Goal: Information Seeking & Learning: Learn about a topic

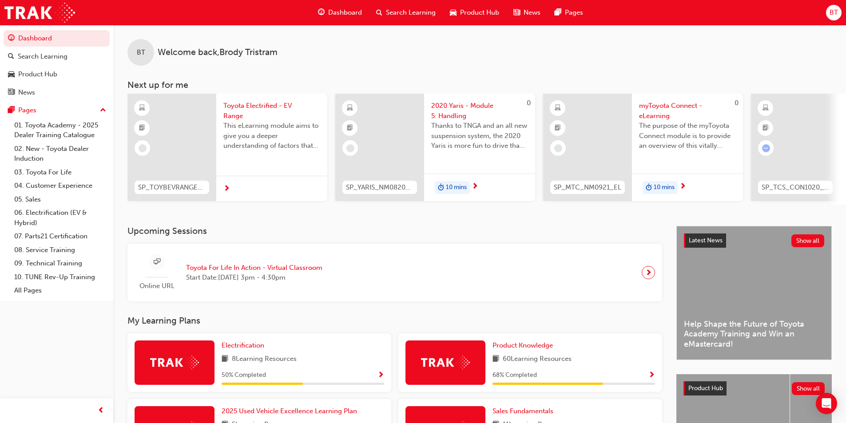
scroll to position [266, 0]
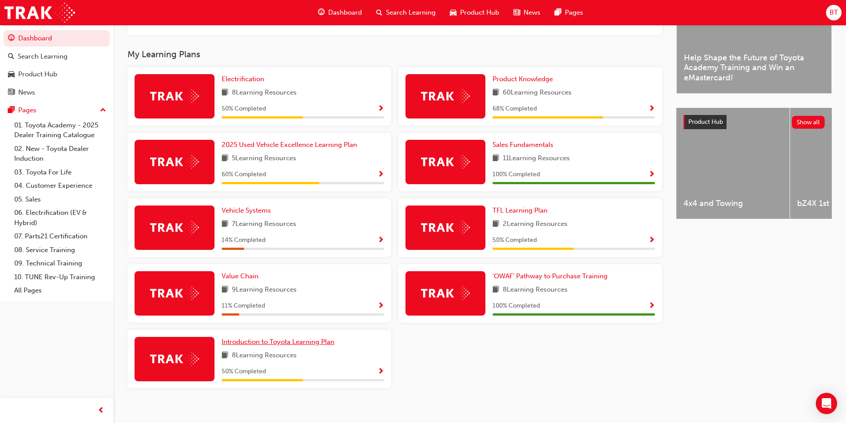
click at [274, 345] on span "Introduction to Toyota Learning Plan" at bounding box center [278, 342] width 113 height 8
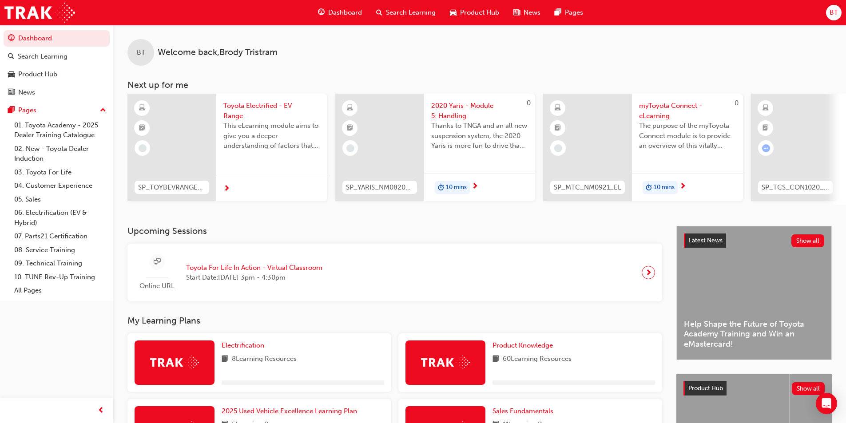
scroll to position [178, 0]
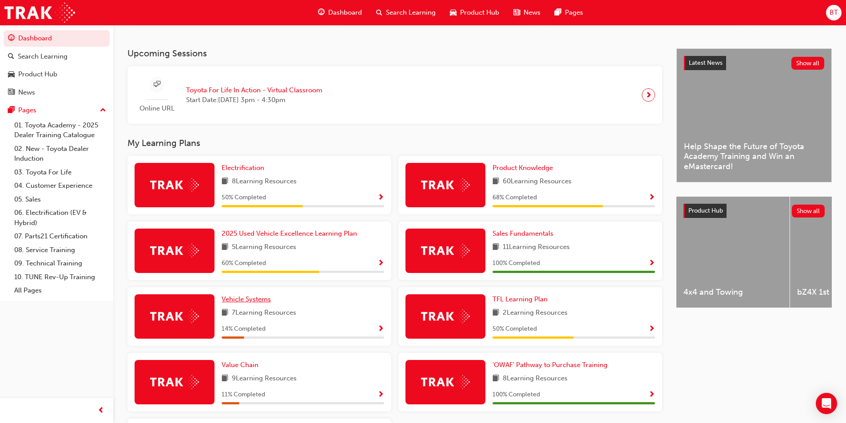
click at [246, 302] on span "Vehicle Systems" at bounding box center [246, 299] width 49 height 8
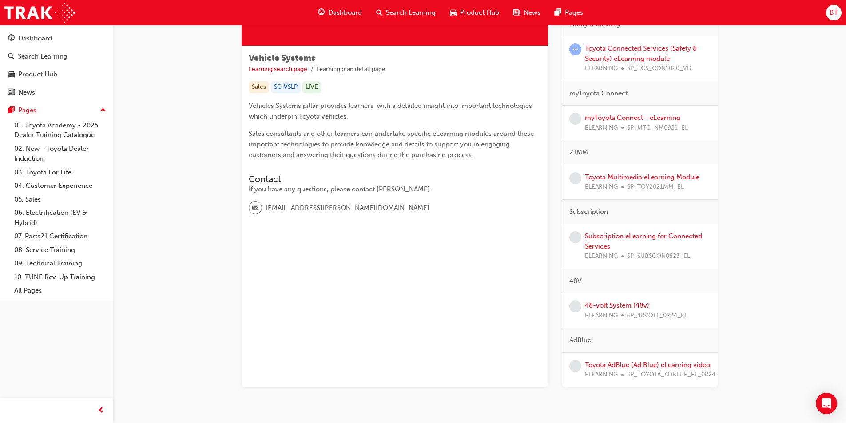
scroll to position [162, 0]
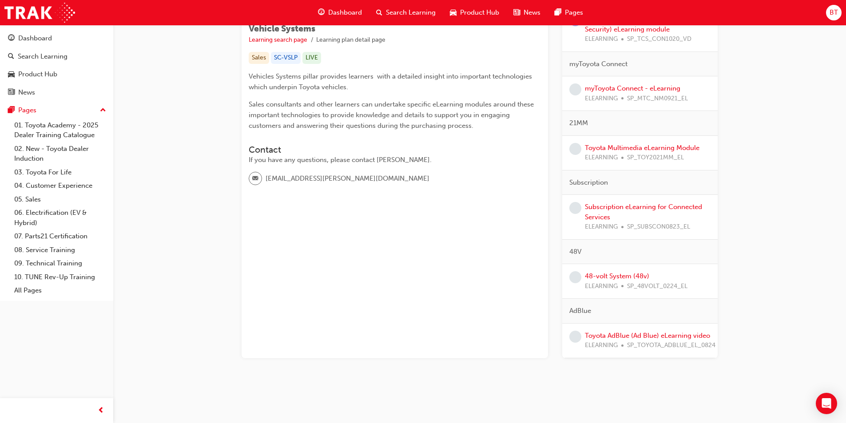
drag, startPoint x: 664, startPoint y: 257, endPoint x: 607, endPoint y: 254, distance: 56.9
click at [607, 254] on div "48V" at bounding box center [639, 252] width 155 height 25
click at [610, 252] on div "48V" at bounding box center [639, 252] width 155 height 25
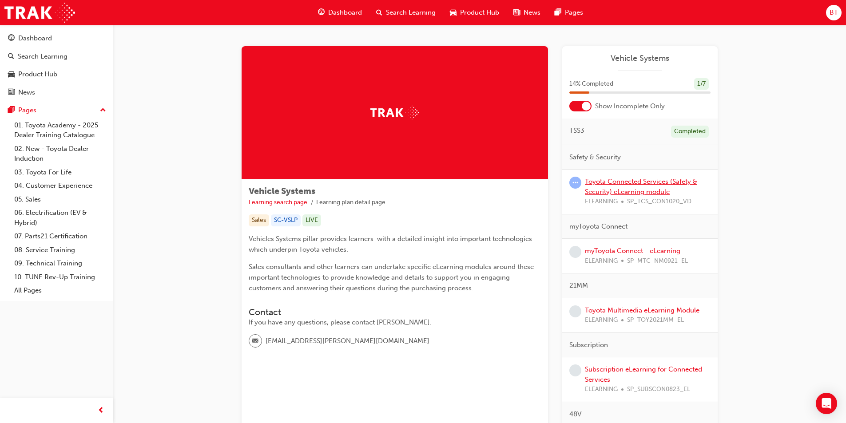
click at [618, 181] on link "Toyota Connected Services (Safety & Security) eLearning module" at bounding box center [641, 187] width 112 height 18
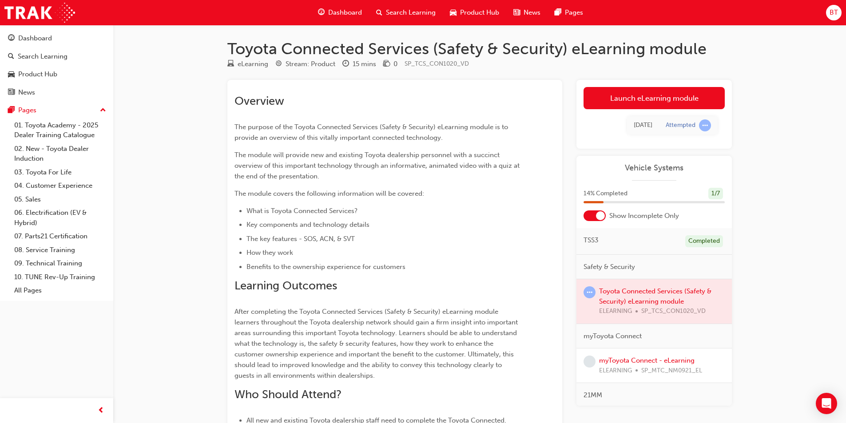
click at [511, 168] on span "The module will provide new and existing Toyota dealership personnel with a suc…" at bounding box center [377, 165] width 287 height 29
click at [637, 96] on link "Launch eLearning module" at bounding box center [653, 98] width 141 height 22
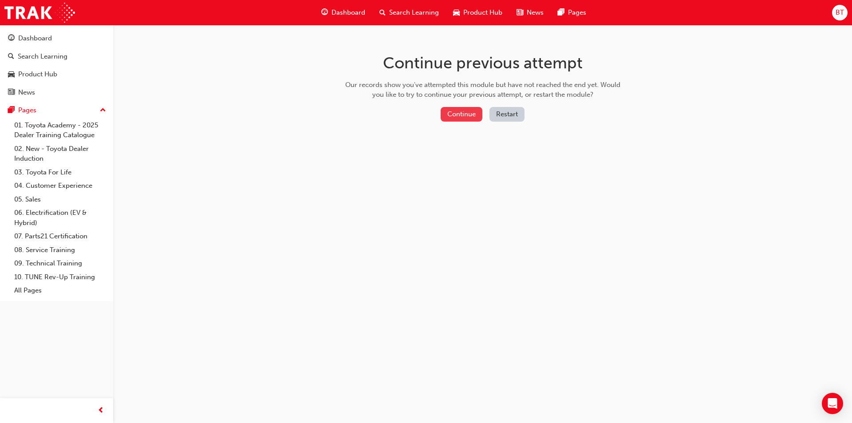
click at [460, 116] on button "Continue" at bounding box center [462, 114] width 42 height 15
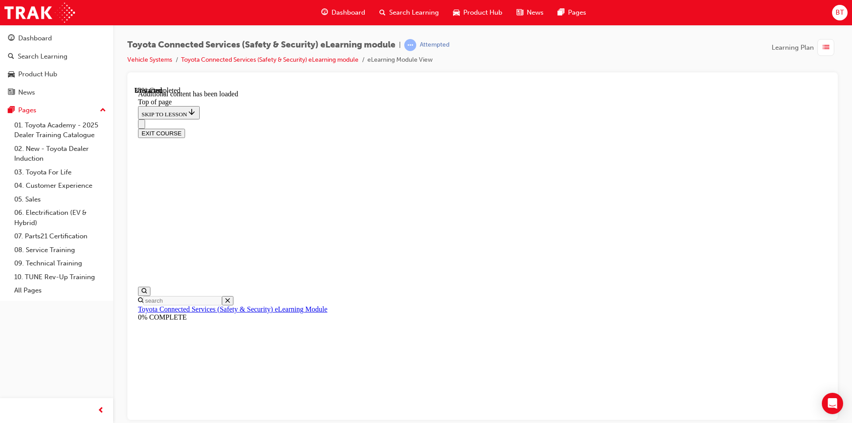
scroll to position [294, 0]
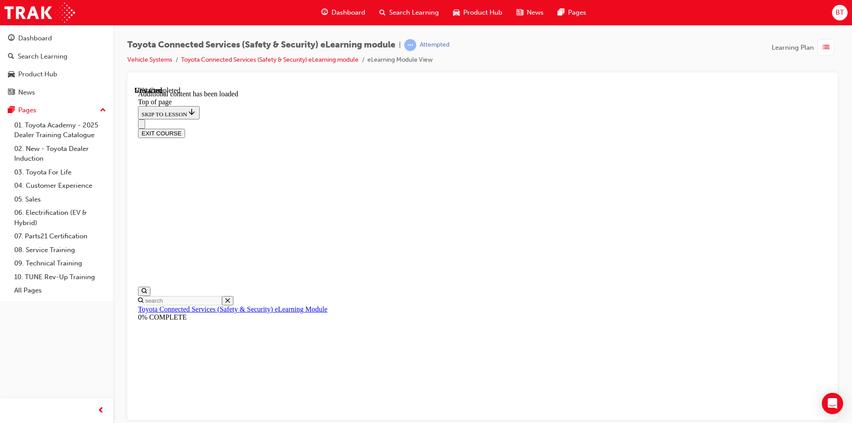
drag, startPoint x: 630, startPoint y: 182, endPoint x: 584, endPoint y: 175, distance: 47.1
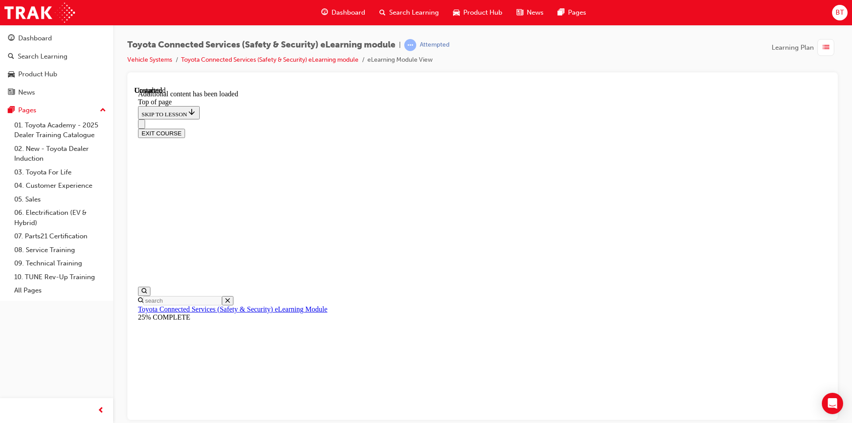
drag, startPoint x: 305, startPoint y: 346, endPoint x: 314, endPoint y: 346, distance: 8.9
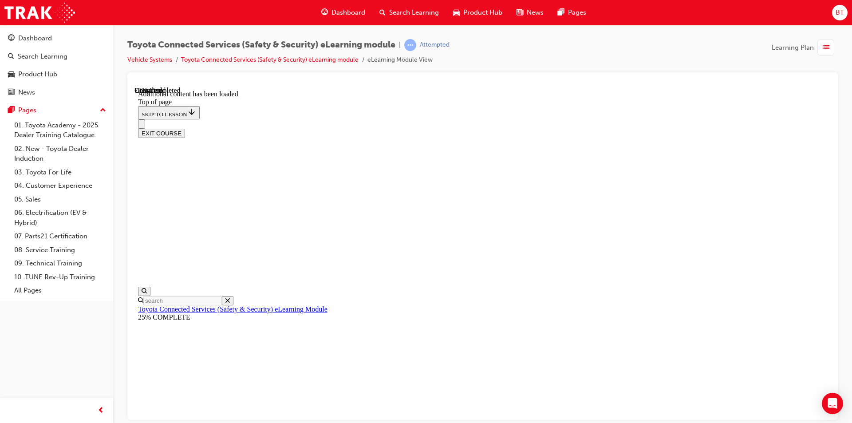
scroll to position [450, 0]
drag, startPoint x: 599, startPoint y: 213, endPoint x: 588, endPoint y: 231, distance: 21.3
drag, startPoint x: 588, startPoint y: 231, endPoint x: 553, endPoint y: 222, distance: 36.6
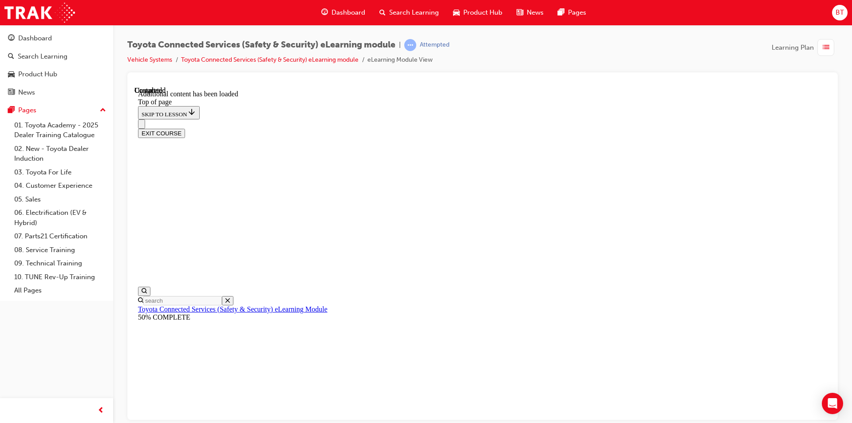
scroll to position [590, 0]
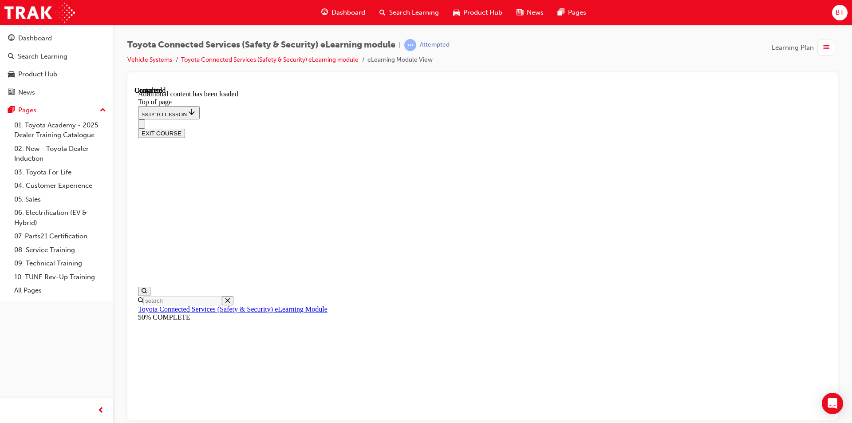
drag, startPoint x: 600, startPoint y: 205, endPoint x: 548, endPoint y: 201, distance: 52.6
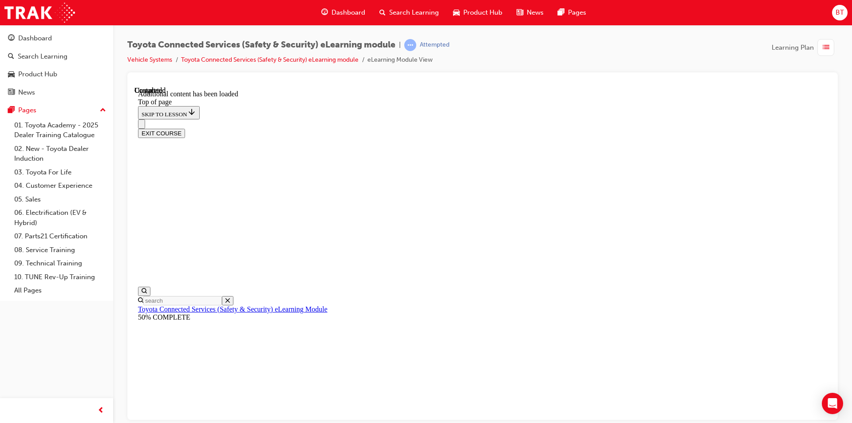
drag, startPoint x: 614, startPoint y: 190, endPoint x: 575, endPoint y: 199, distance: 40.5
drag, startPoint x: 594, startPoint y: 225, endPoint x: 545, endPoint y: 203, distance: 53.9
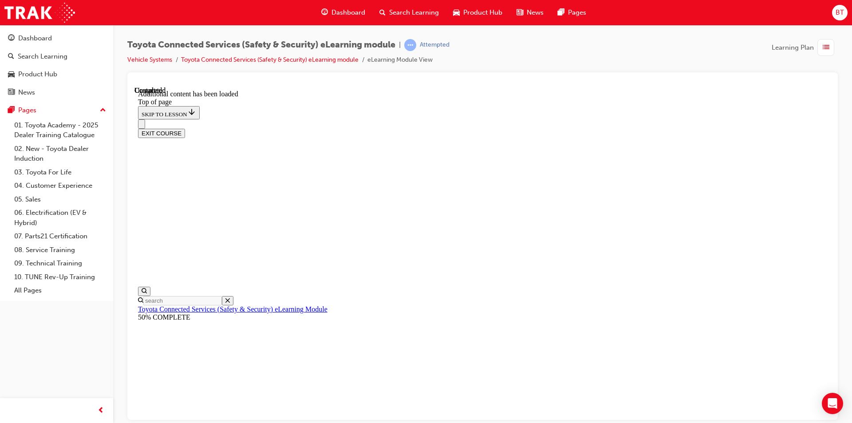
scroll to position [71, 0]
drag, startPoint x: 579, startPoint y: 187, endPoint x: 558, endPoint y: 174, distance: 24.9
drag, startPoint x: 573, startPoint y: 178, endPoint x: 528, endPoint y: 167, distance: 46.2
drag, startPoint x: 528, startPoint y: 167, endPoint x: 512, endPoint y: 164, distance: 16.6
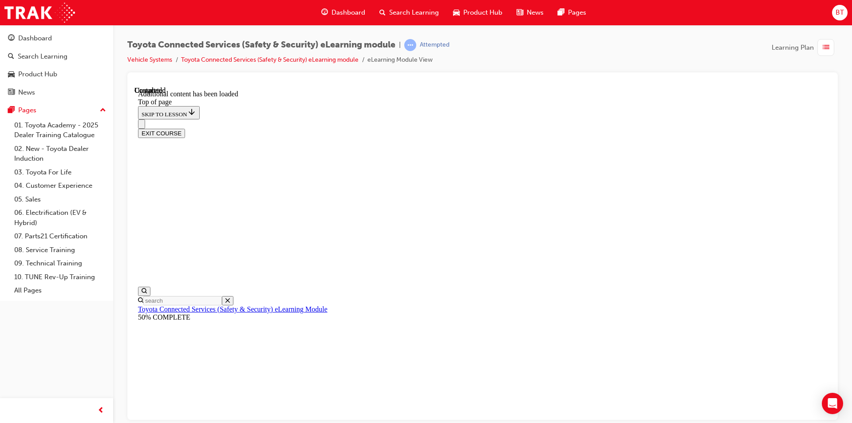
drag, startPoint x: 552, startPoint y: 175, endPoint x: 524, endPoint y: 179, distance: 27.8
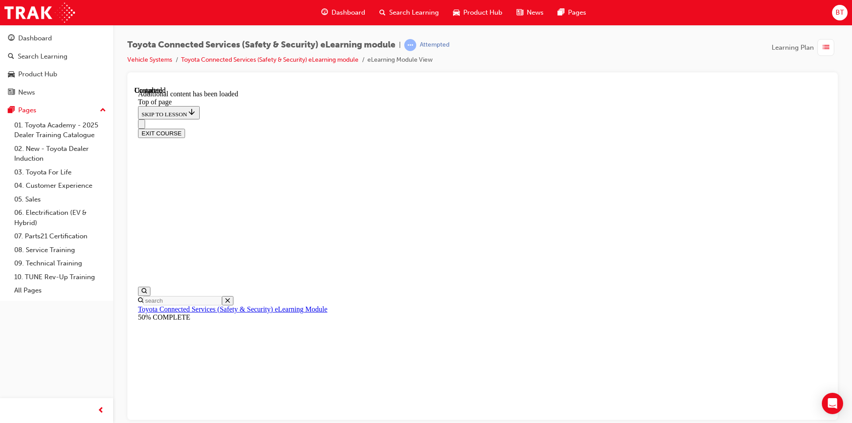
scroll to position [116, 0]
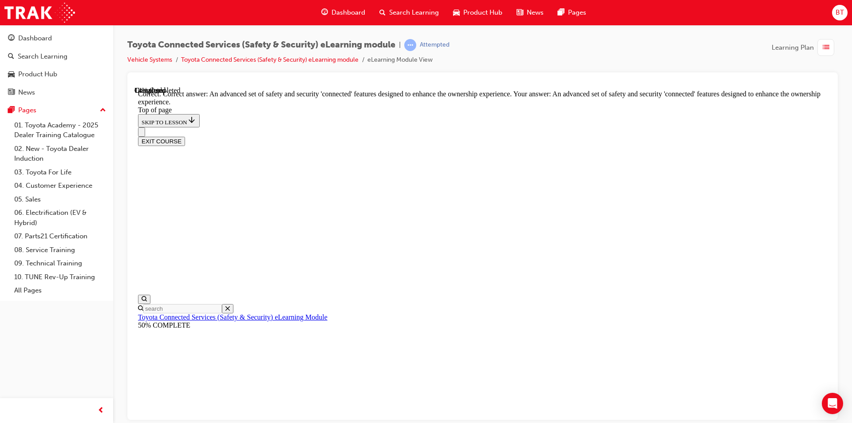
scroll to position [185, 0]
drag, startPoint x: 479, startPoint y: 224, endPoint x: 454, endPoint y: 218, distance: 25.9
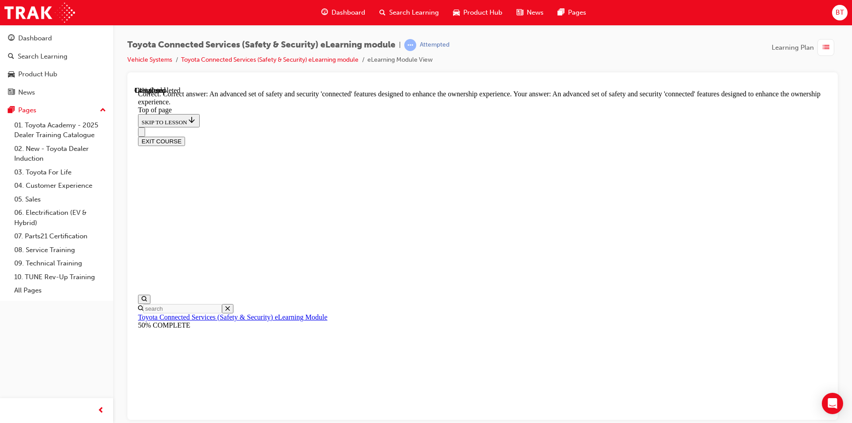
drag, startPoint x: 503, startPoint y: 242, endPoint x: 457, endPoint y: 228, distance: 48.3
drag, startPoint x: 474, startPoint y: 219, endPoint x: 462, endPoint y: 224, distance: 13.1
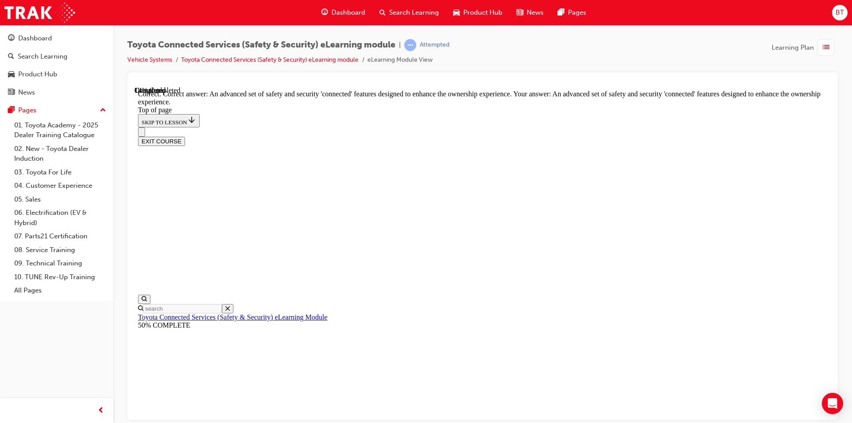
drag, startPoint x: 597, startPoint y: 241, endPoint x: 535, endPoint y: 226, distance: 64.5
drag, startPoint x: 504, startPoint y: 221, endPoint x: 456, endPoint y: 215, distance: 47.9
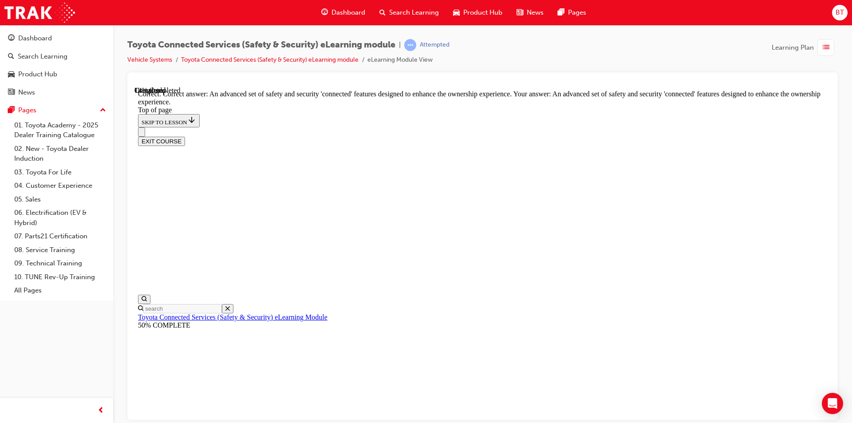
scroll to position [71, 0]
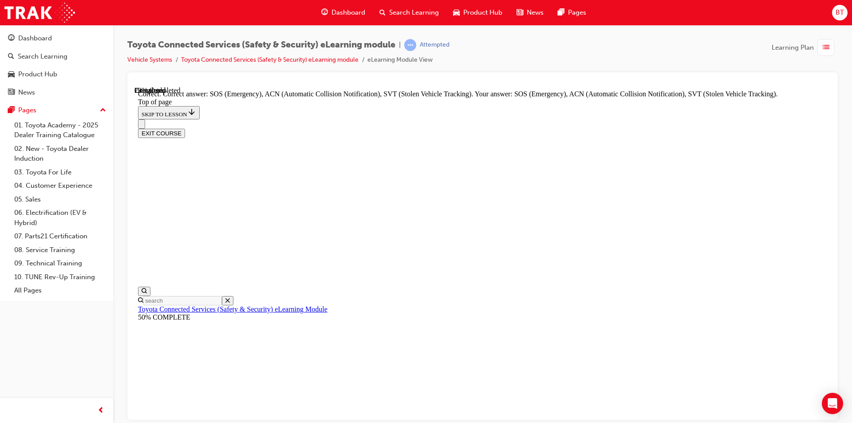
scroll to position [210, 0]
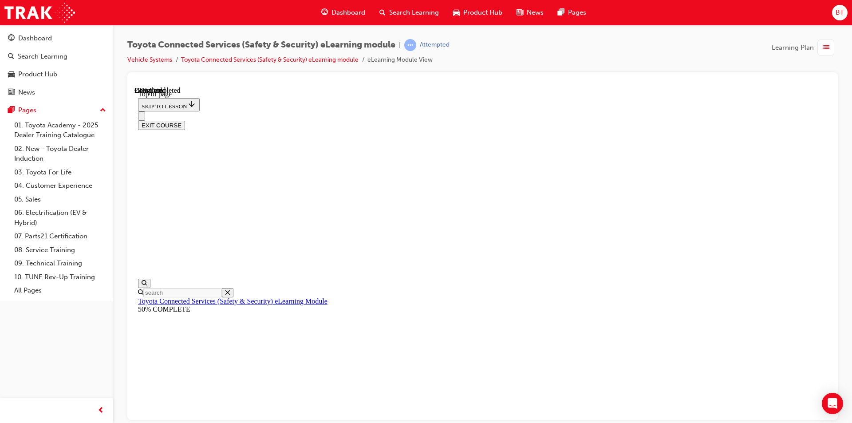
scroll to position [27, 0]
drag, startPoint x: 537, startPoint y: 218, endPoint x: 493, endPoint y: 214, distance: 43.7
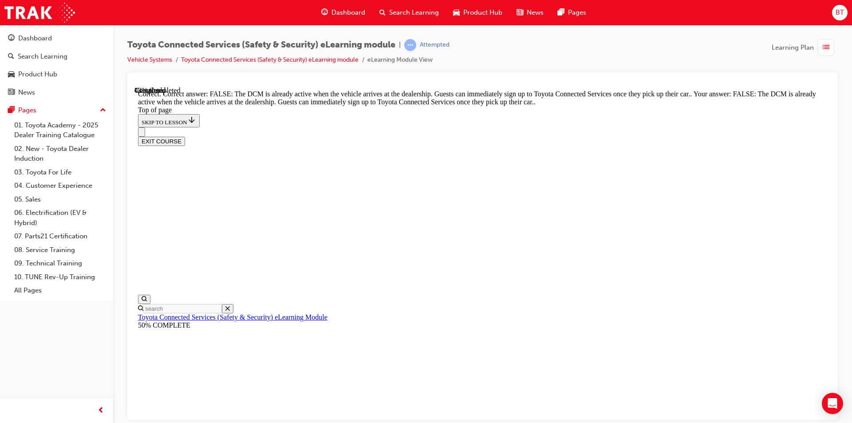
scroll to position [150, 0]
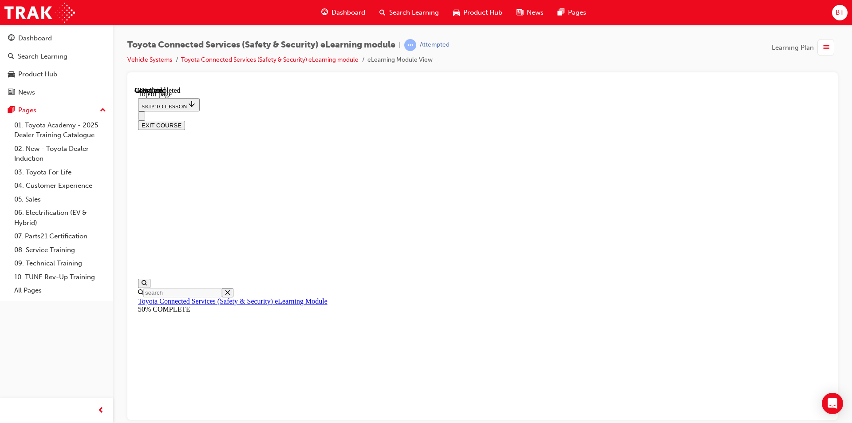
drag, startPoint x: 575, startPoint y: 247, endPoint x: 507, endPoint y: 235, distance: 69.9
drag, startPoint x: 535, startPoint y: 256, endPoint x: 493, endPoint y: 238, distance: 46.3
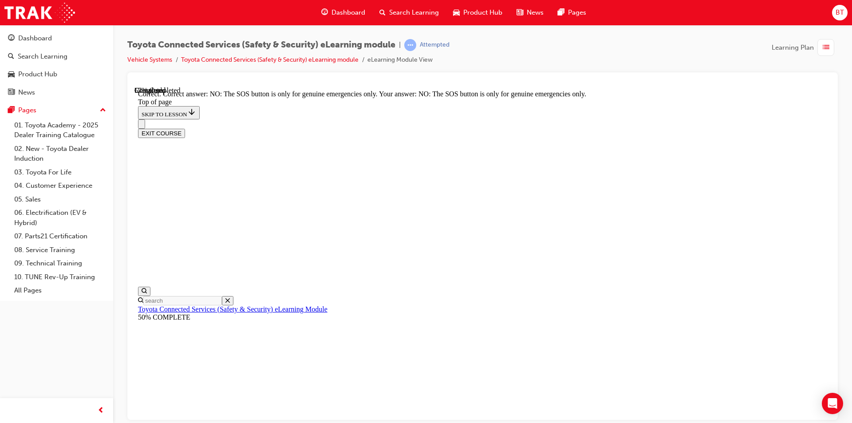
scroll to position [124, 0]
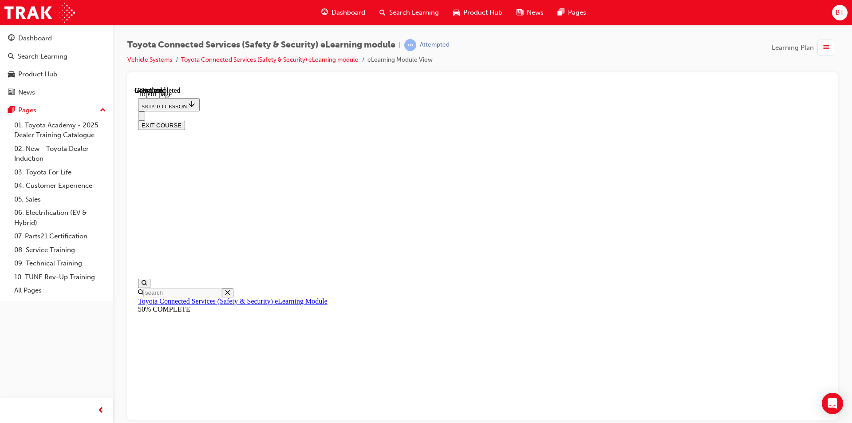
scroll to position [27, 0]
drag, startPoint x: 587, startPoint y: 239, endPoint x: 567, endPoint y: 226, distance: 24.3
drag, startPoint x: 557, startPoint y: 227, endPoint x: 522, endPoint y: 221, distance: 35.7
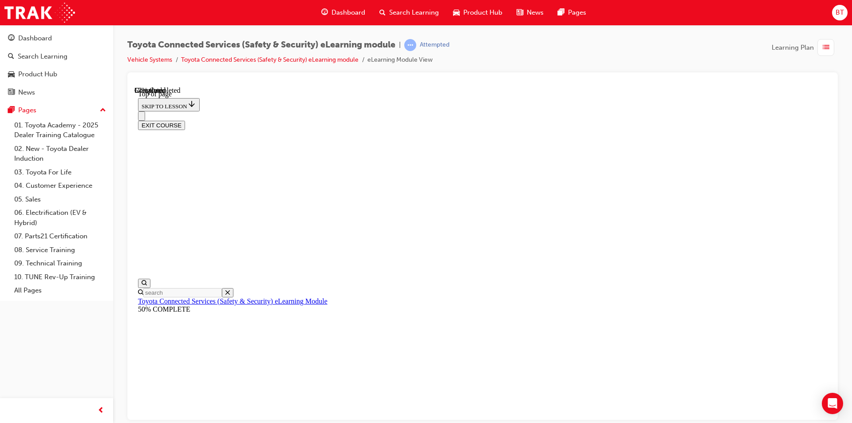
drag, startPoint x: 537, startPoint y: 218, endPoint x: 537, endPoint y: 201, distance: 17.3
drag, startPoint x: 537, startPoint y: 201, endPoint x: 500, endPoint y: 197, distance: 36.6
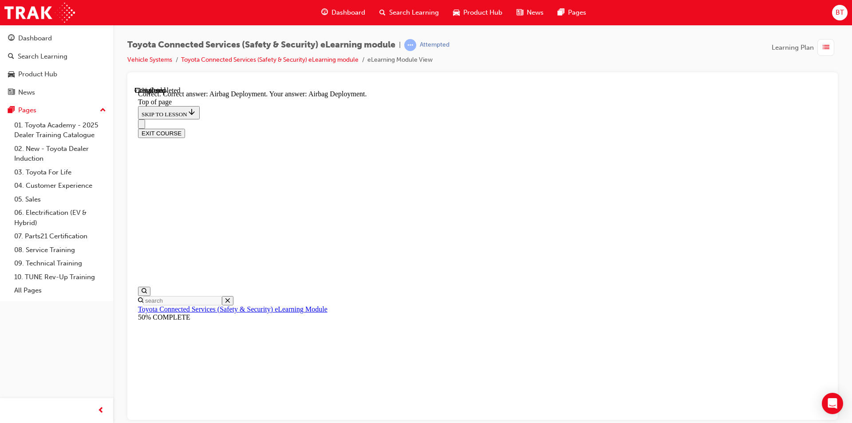
scroll to position [165, 0]
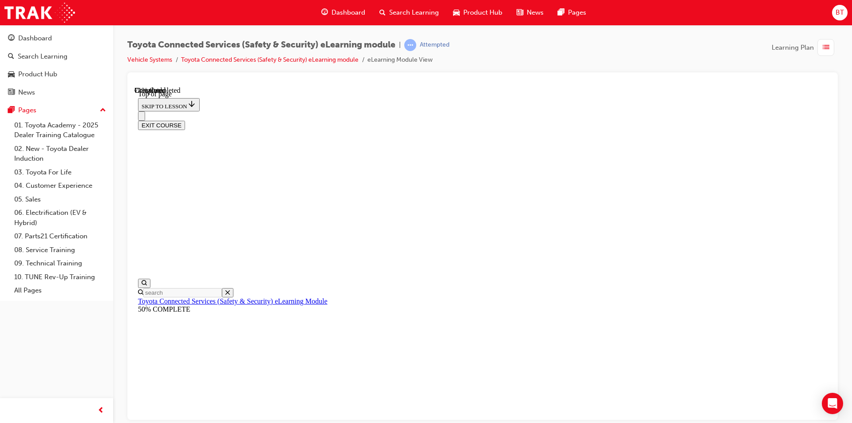
drag, startPoint x: 534, startPoint y: 253, endPoint x: 512, endPoint y: 246, distance: 22.9
drag, startPoint x: 572, startPoint y: 220, endPoint x: 521, endPoint y: 218, distance: 51.1
drag, startPoint x: 538, startPoint y: 220, endPoint x: 489, endPoint y: 224, distance: 49.4
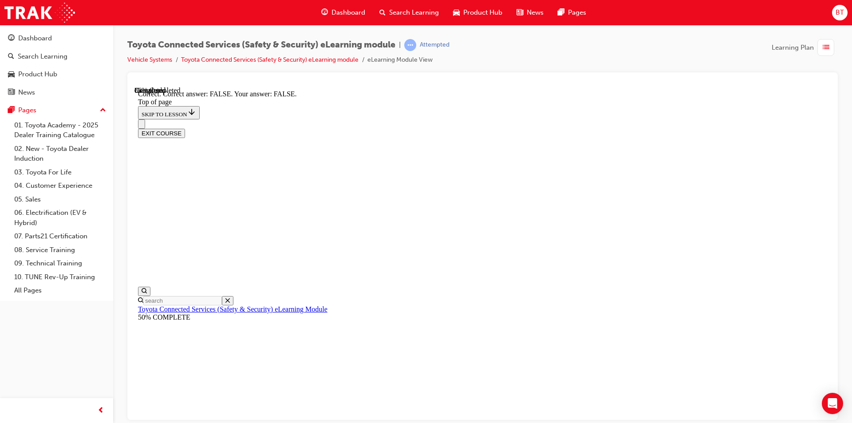
scroll to position [124, 0]
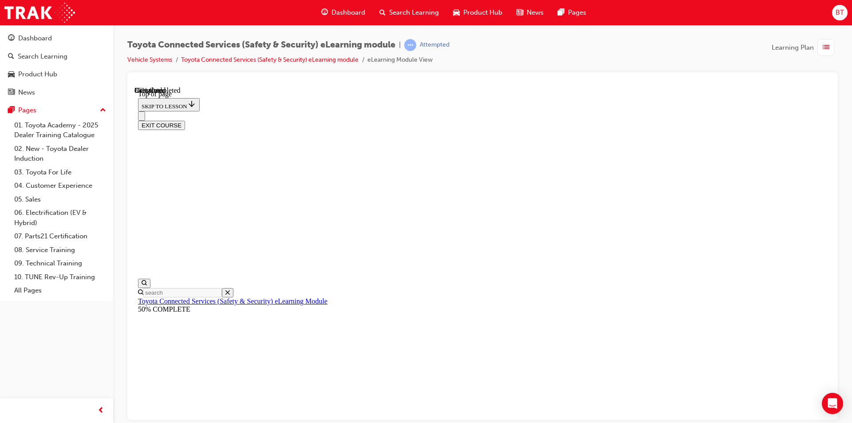
scroll to position [27, 0]
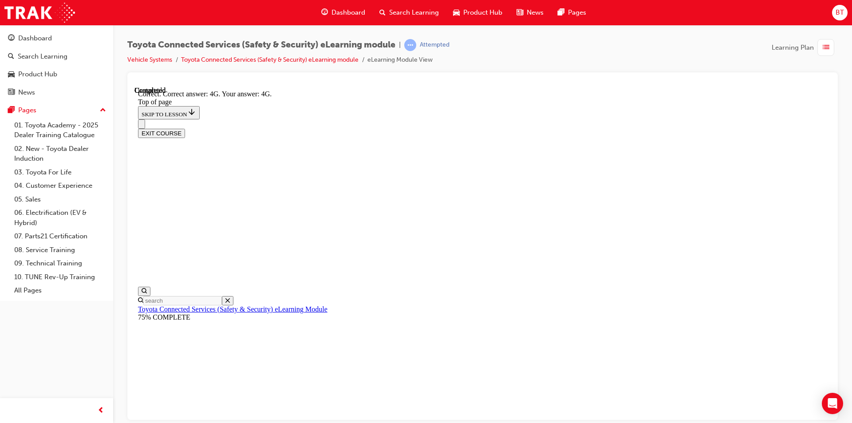
scroll to position [180, 0]
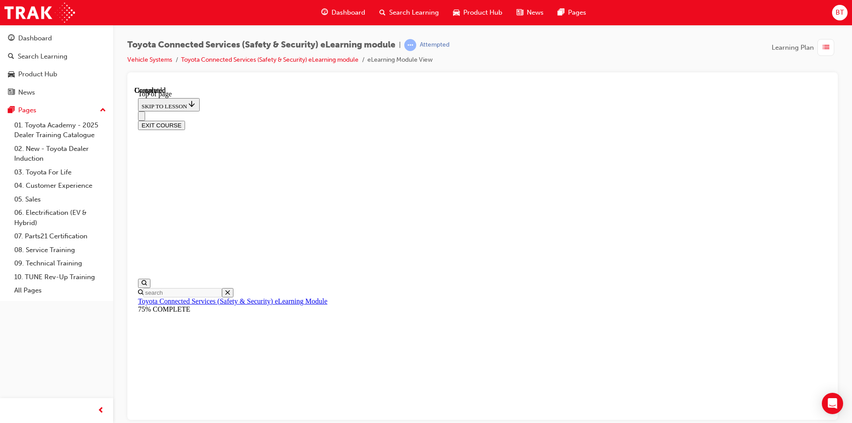
scroll to position [27, 0]
drag, startPoint x: 497, startPoint y: 56, endPoint x: 481, endPoint y: 52, distance: 16.9
click at [481, 52] on div "Toyota Connected Services (Safety & Security) eLearning module | Attempted Vehi…" at bounding box center [482, 55] width 711 height 33
click at [483, 51] on div "Toyota Connected Services (Safety & Security) eLearning module | Attempted Vehi…" at bounding box center [482, 55] width 711 height 33
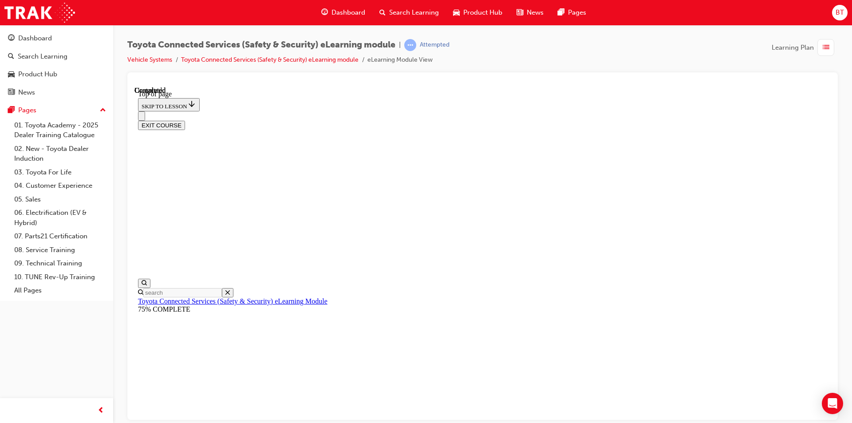
drag, startPoint x: 536, startPoint y: 51, endPoint x: 521, endPoint y: 49, distance: 15.7
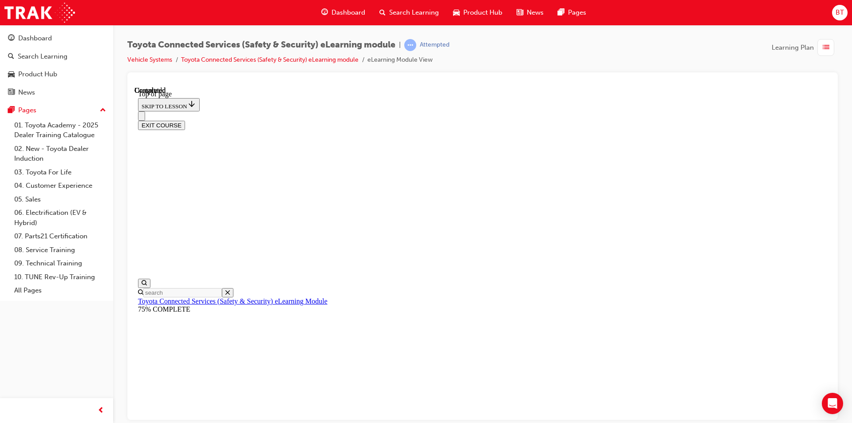
click at [521, 49] on div "Toyota Connected Services (Safety & Security) eLearning module | Attempted Vehi…" at bounding box center [482, 55] width 711 height 33
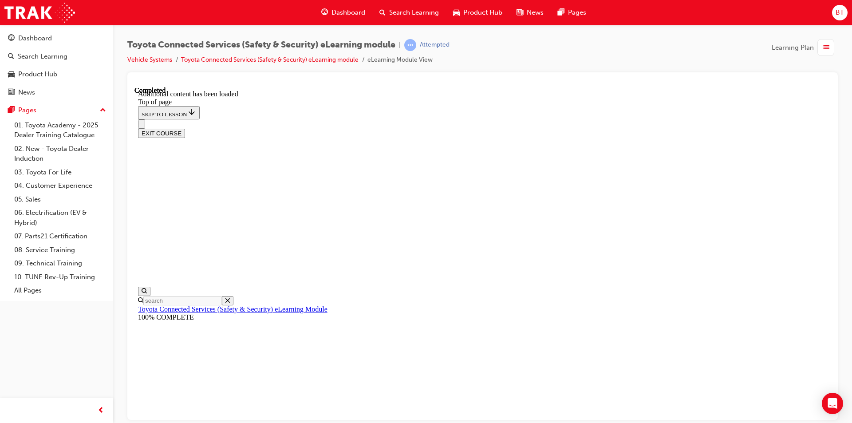
scroll to position [254, 0]
click at [185, 128] on button "EXIT COURSE" at bounding box center [161, 132] width 47 height 9
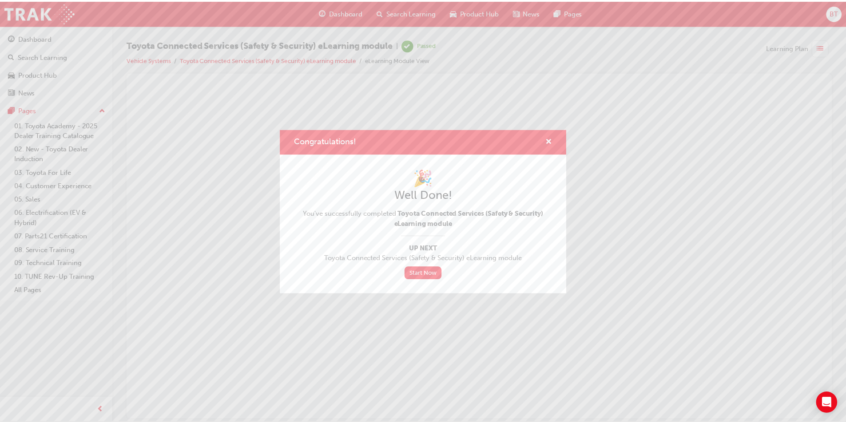
scroll to position [0, 0]
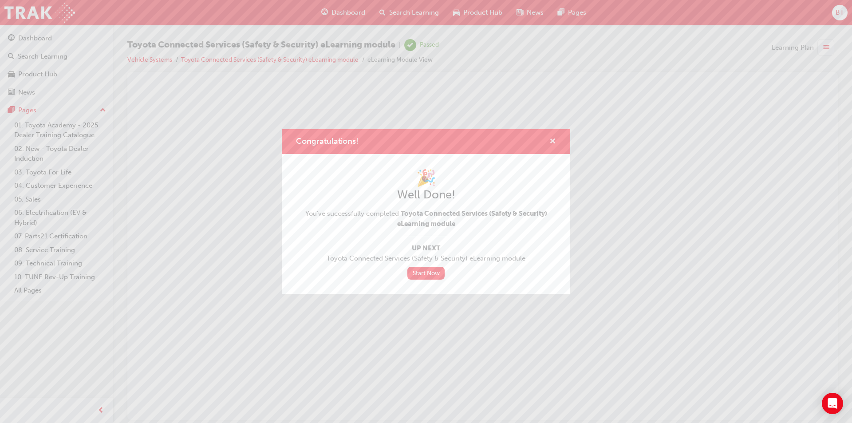
click at [551, 139] on span "cross-icon" at bounding box center [553, 142] width 7 height 8
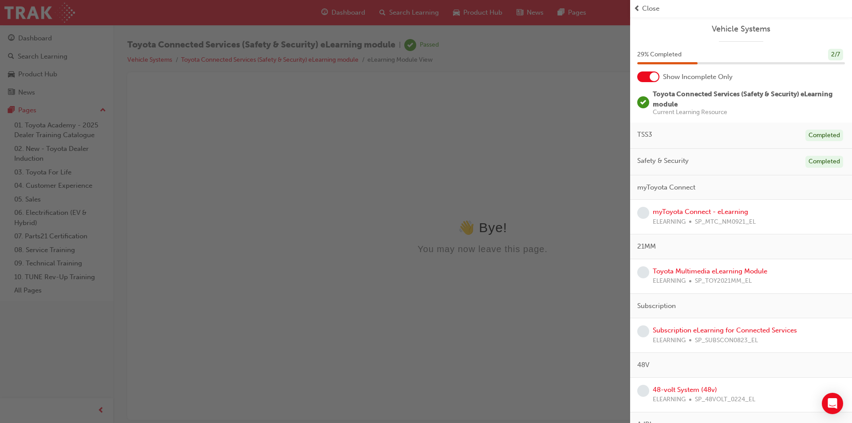
click at [376, 20] on div "button" at bounding box center [315, 211] width 630 height 423
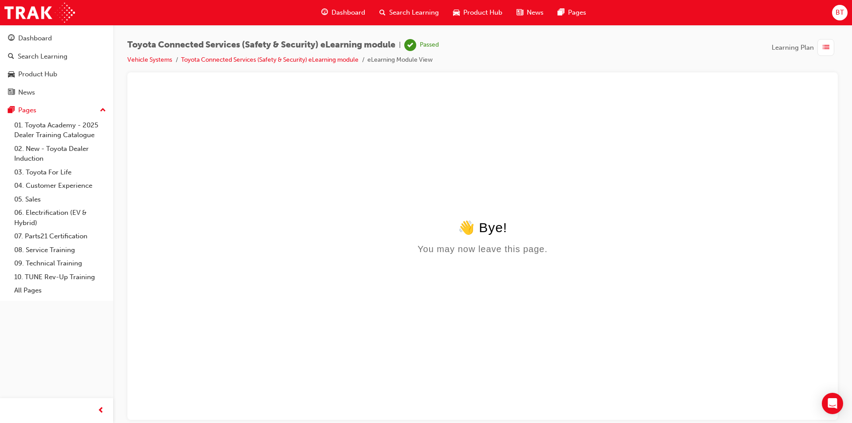
click at [346, 16] on span "Dashboard" at bounding box center [349, 13] width 34 height 10
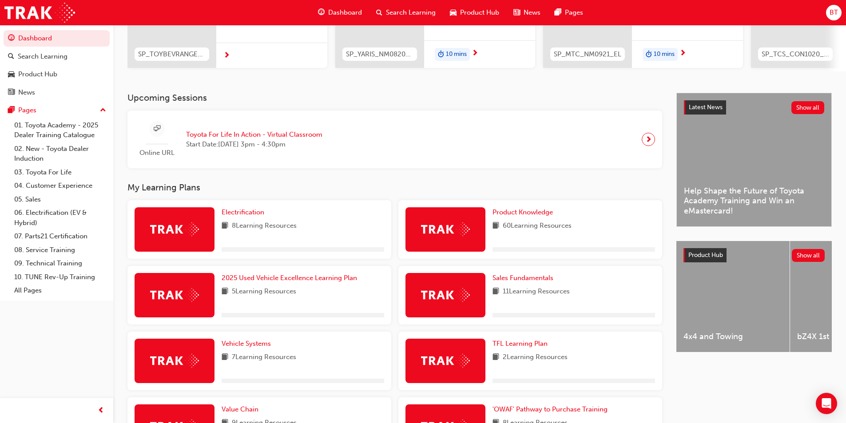
scroll to position [178, 0]
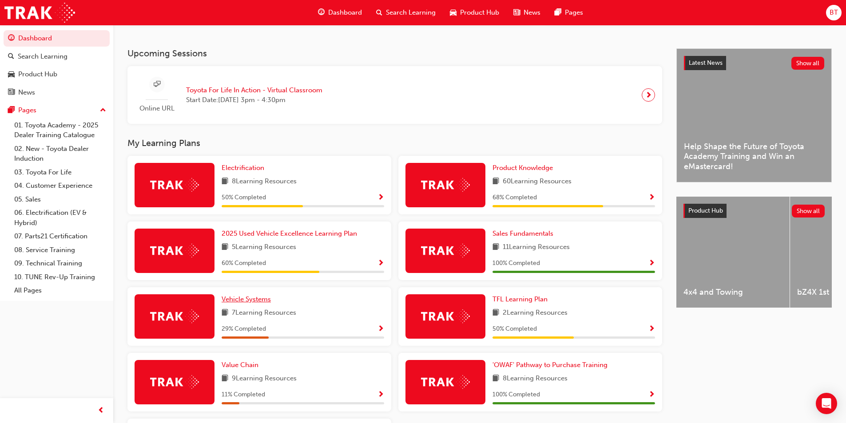
click at [249, 301] on span "Vehicle Systems" at bounding box center [246, 299] width 49 height 8
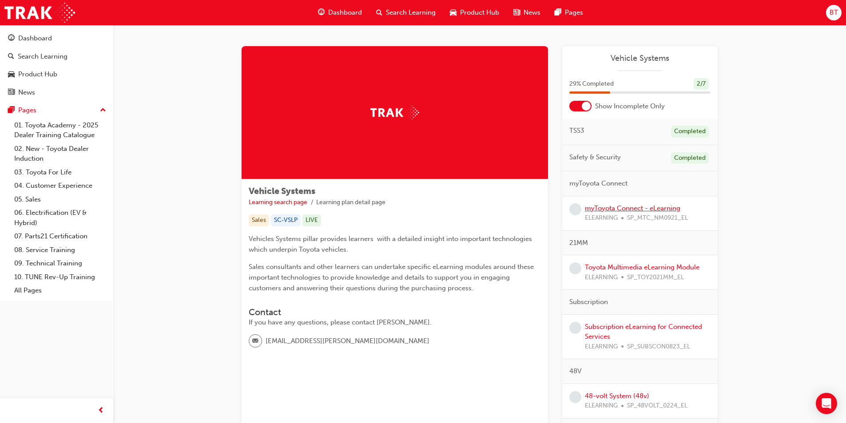
click at [632, 210] on link "myToyota Connect - eLearning" at bounding box center [632, 208] width 95 height 8
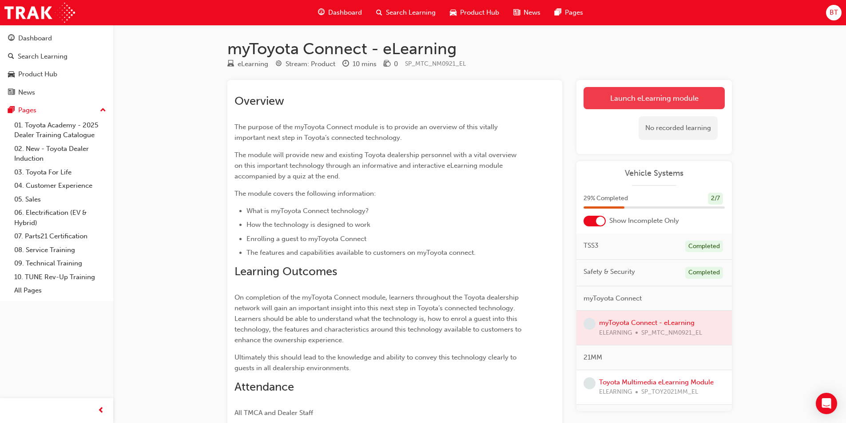
click at [630, 103] on link "Launch eLearning module" at bounding box center [653, 98] width 141 height 22
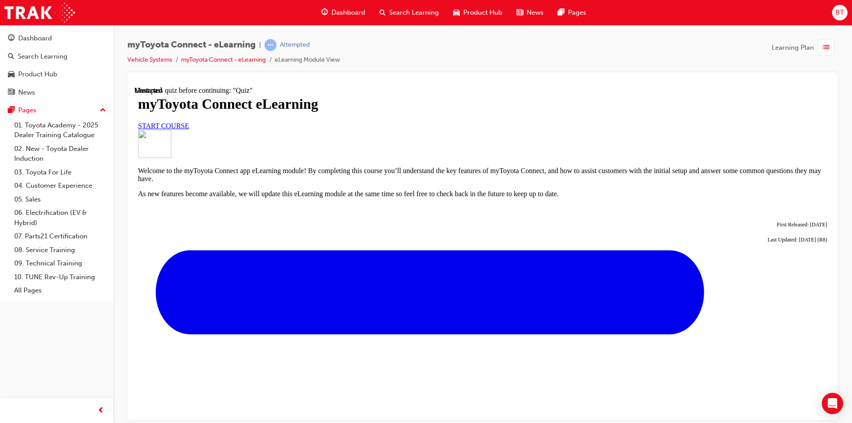
scroll to position [133, 0]
drag, startPoint x: 489, startPoint y: 301, endPoint x: 442, endPoint y: 296, distance: 47.3
click at [442, 182] on p "Welcome to the myToyota Connect app eLearning module! By completing this course…" at bounding box center [482, 174] width 689 height 16
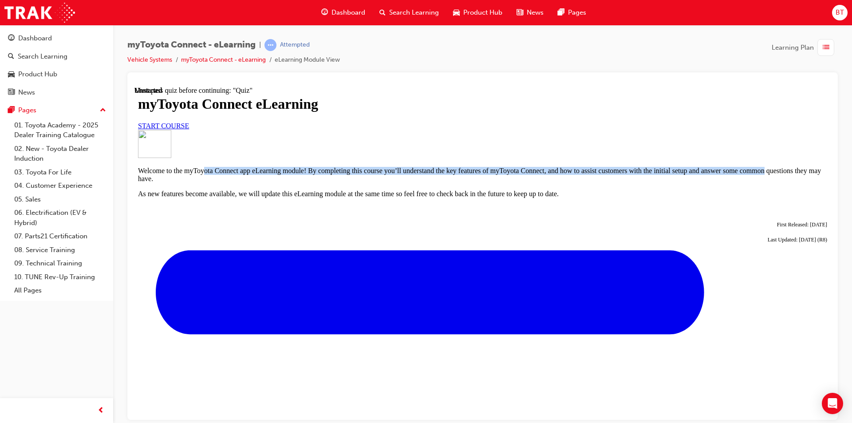
drag, startPoint x: 454, startPoint y: 296, endPoint x: 400, endPoint y: 260, distance: 65.6
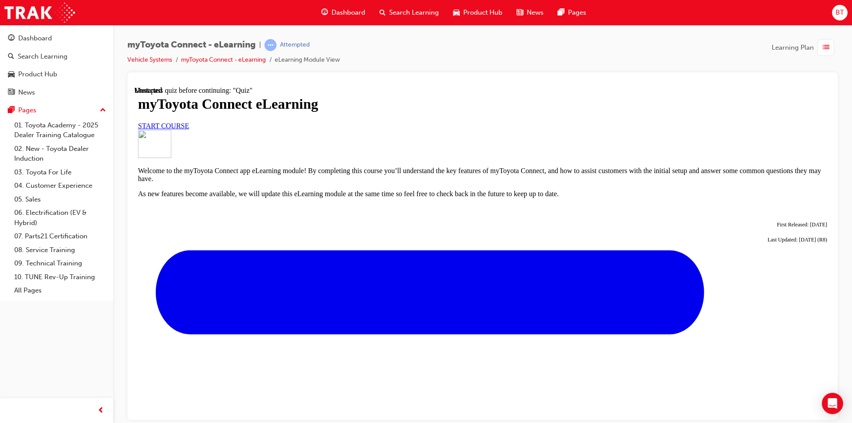
click at [434, 159] on div at bounding box center [482, 145] width 689 height 30
click at [189, 122] on span "START COURSE" at bounding box center [163, 126] width 51 height 8
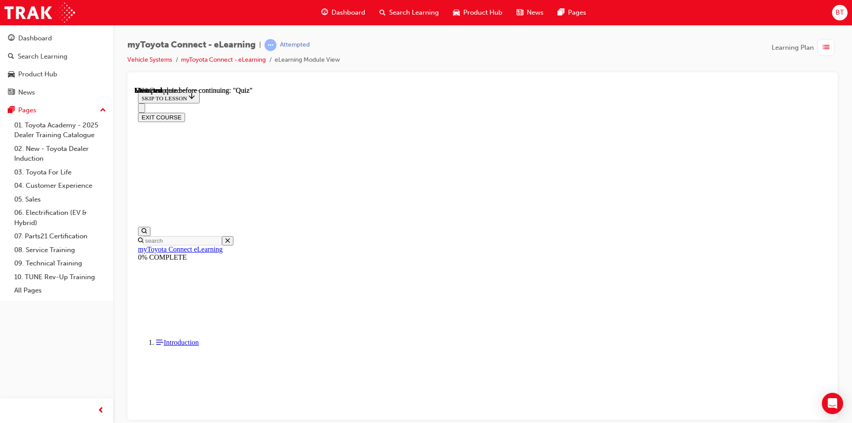
scroll to position [28, 0]
drag, startPoint x: 606, startPoint y: 138, endPoint x: 538, endPoint y: 143, distance: 68.5
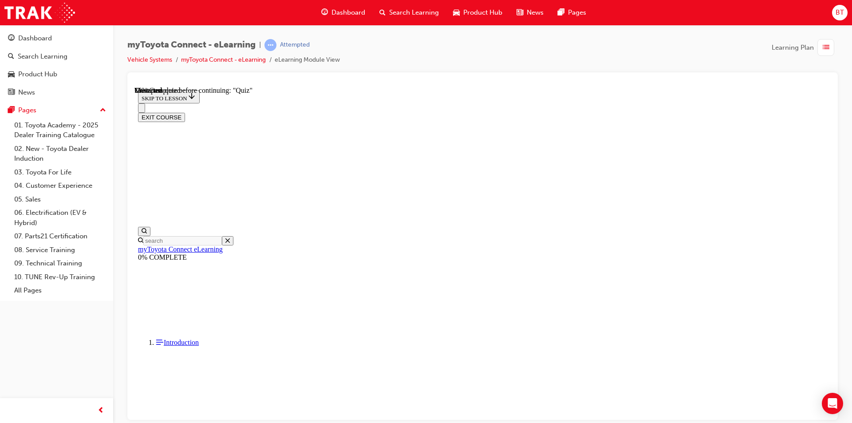
drag, startPoint x: 553, startPoint y: 230, endPoint x: 543, endPoint y: 234, distance: 10.6
drag, startPoint x: 595, startPoint y: 161, endPoint x: 534, endPoint y: 154, distance: 62.0
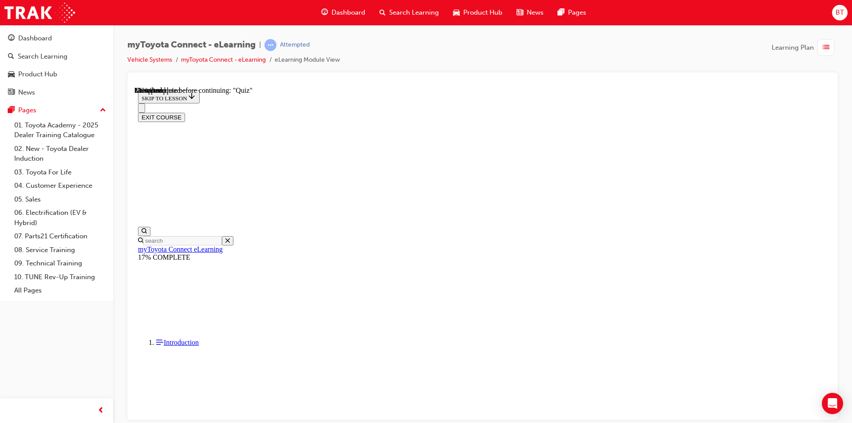
drag, startPoint x: 528, startPoint y: 152, endPoint x: 555, endPoint y: 168, distance: 31.1
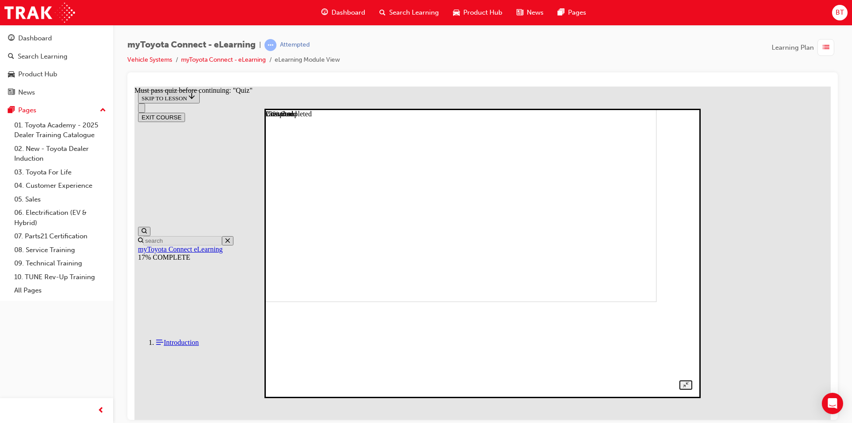
click at [417, 274] on img at bounding box center [453, 167] width 407 height 270
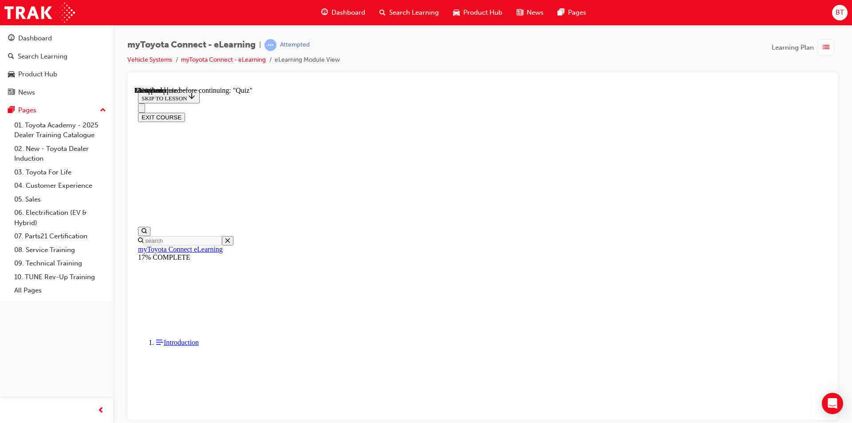
drag, startPoint x: 632, startPoint y: 315, endPoint x: 621, endPoint y: 309, distance: 12.9
drag, startPoint x: 662, startPoint y: 312, endPoint x: 590, endPoint y: 317, distance: 72.5
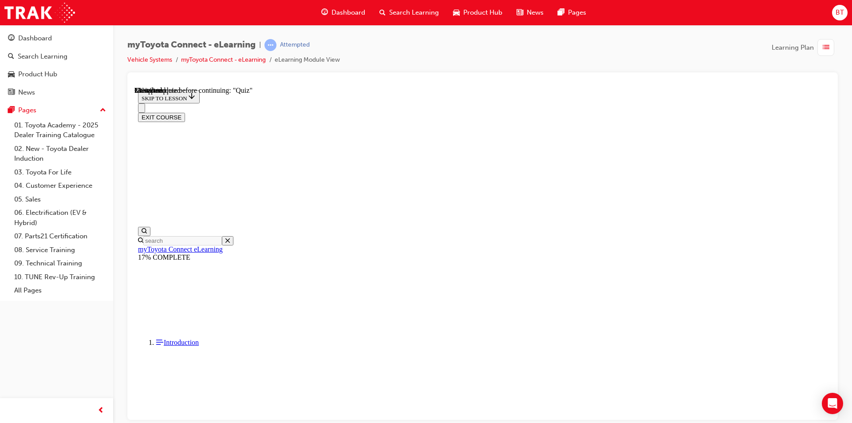
drag, startPoint x: 467, startPoint y: 342, endPoint x: 443, endPoint y: 340, distance: 24.5
drag, startPoint x: 478, startPoint y: 346, endPoint x: 449, endPoint y: 325, distance: 35.3
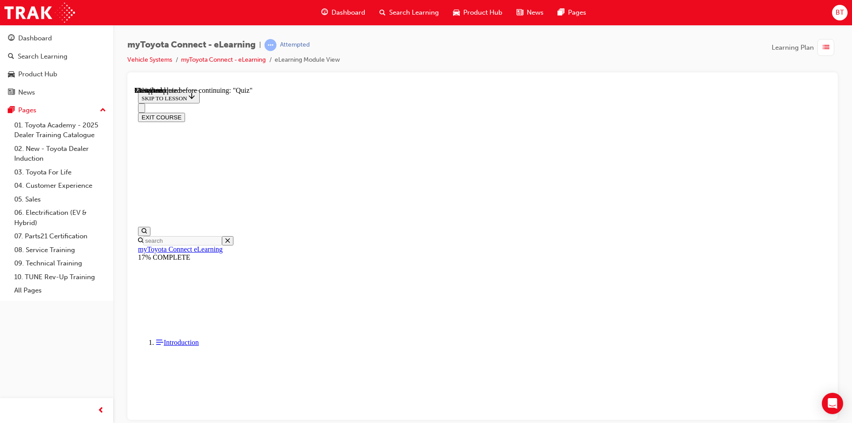
drag, startPoint x: 449, startPoint y: 344, endPoint x: 432, endPoint y: 345, distance: 17.8
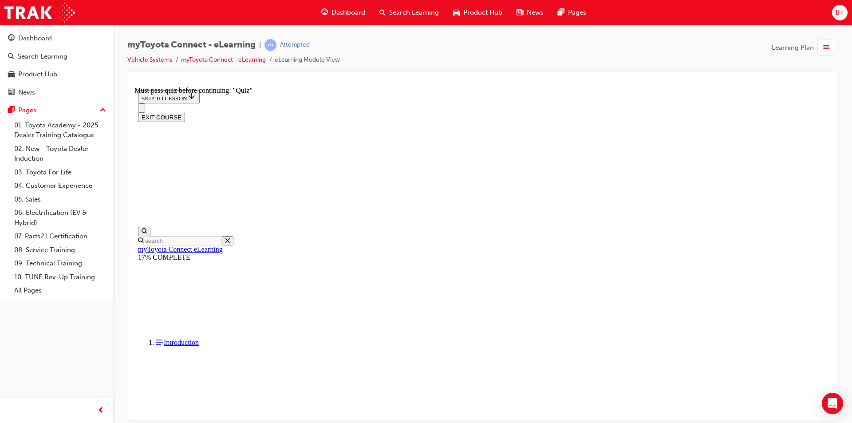
scroll to position [1110, 0]
drag, startPoint x: 419, startPoint y: 265, endPoint x: 384, endPoint y: 287, distance: 40.9
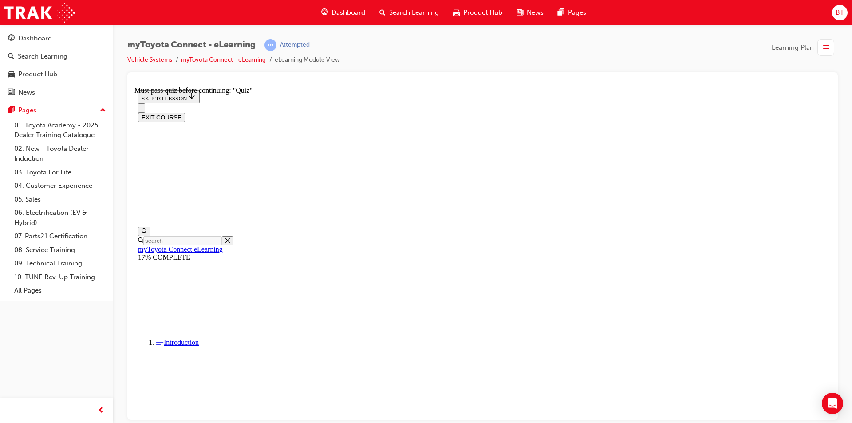
drag, startPoint x: 425, startPoint y: 289, endPoint x: 386, endPoint y: 247, distance: 56.8
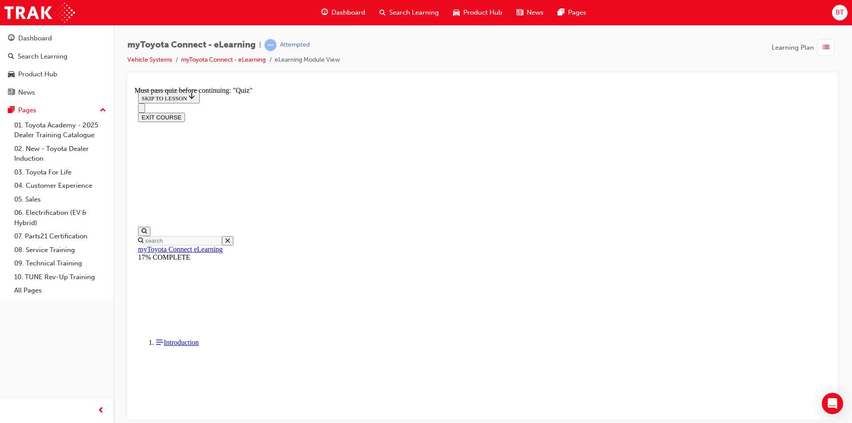
drag, startPoint x: 483, startPoint y: 249, endPoint x: 460, endPoint y: 245, distance: 23.4
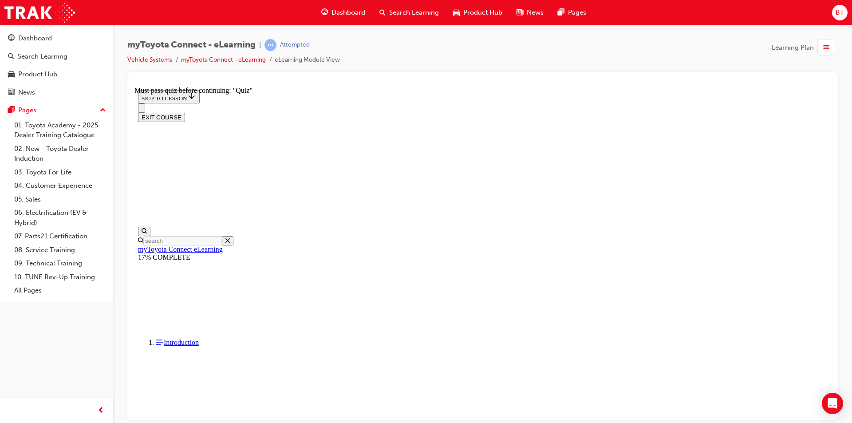
drag, startPoint x: 461, startPoint y: 241, endPoint x: 475, endPoint y: 246, distance: 15.0
drag, startPoint x: 508, startPoint y: 271, endPoint x: 485, endPoint y: 243, distance: 36.3
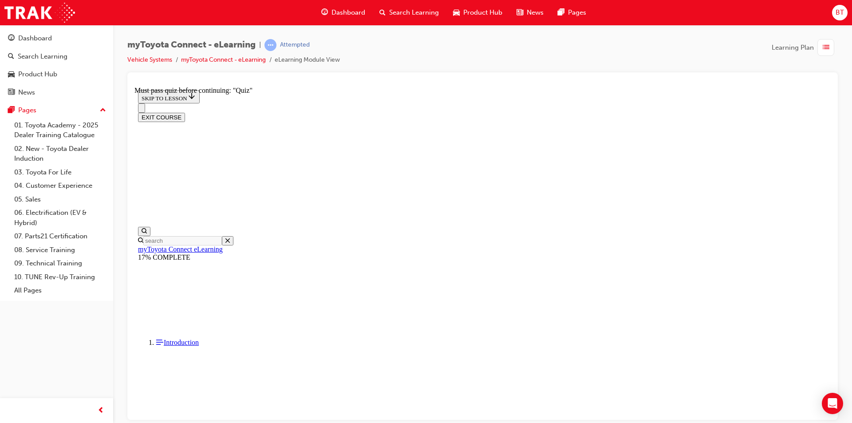
drag, startPoint x: 449, startPoint y: 245, endPoint x: 404, endPoint y: 232, distance: 47.6
drag, startPoint x: 466, startPoint y: 230, endPoint x: 428, endPoint y: 211, distance: 42.5
drag, startPoint x: 417, startPoint y: 214, endPoint x: 446, endPoint y: 234, distance: 35.5
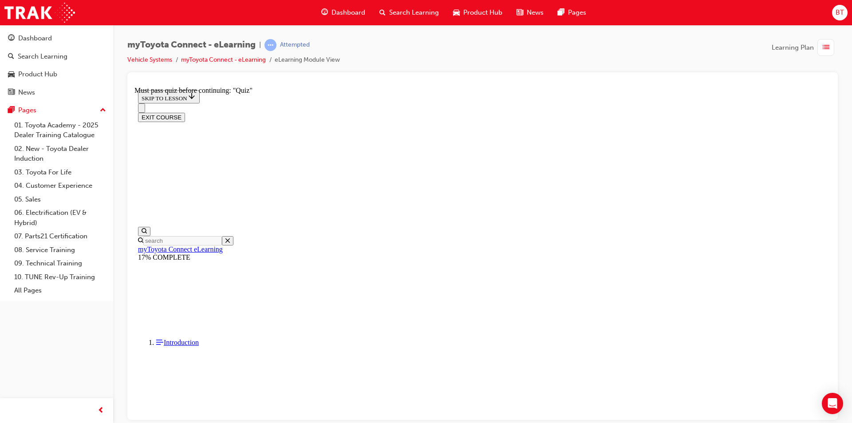
scroll to position [44, 0]
drag, startPoint x: 714, startPoint y: 309, endPoint x: 678, endPoint y: 289, distance: 40.7
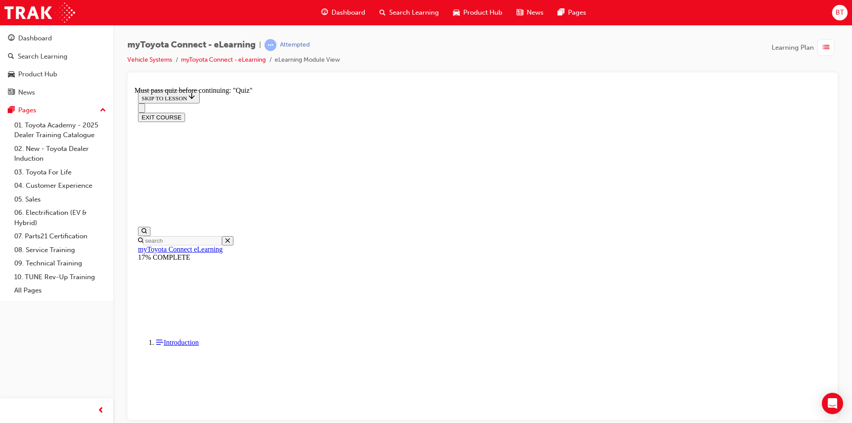
drag, startPoint x: 628, startPoint y: 252, endPoint x: 608, endPoint y: 247, distance: 20.5
drag, startPoint x: 621, startPoint y: 250, endPoint x: 598, endPoint y: 245, distance: 22.9
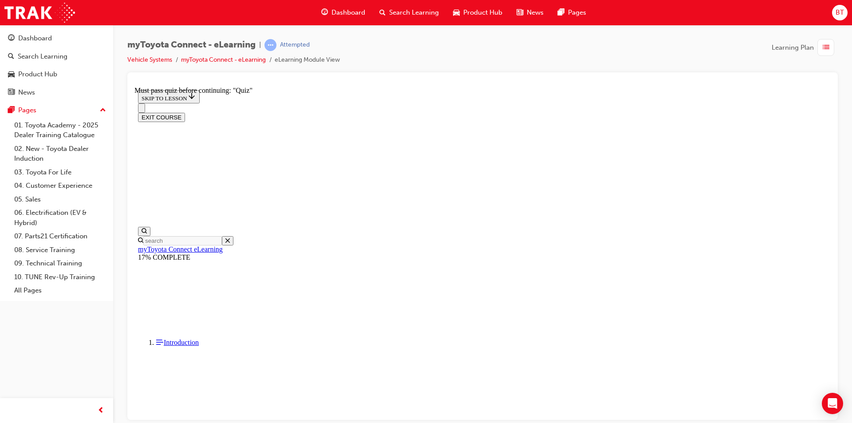
drag, startPoint x: 695, startPoint y: 157, endPoint x: 686, endPoint y: 157, distance: 9.3
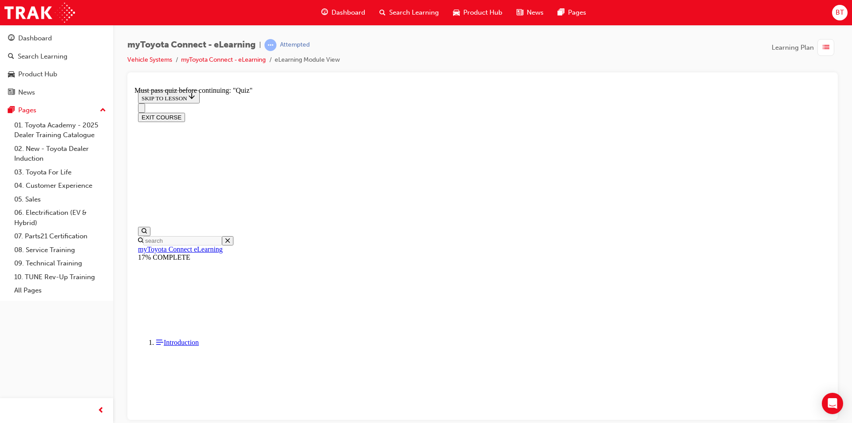
drag, startPoint x: 678, startPoint y: 264, endPoint x: 628, endPoint y: 247, distance: 52.8
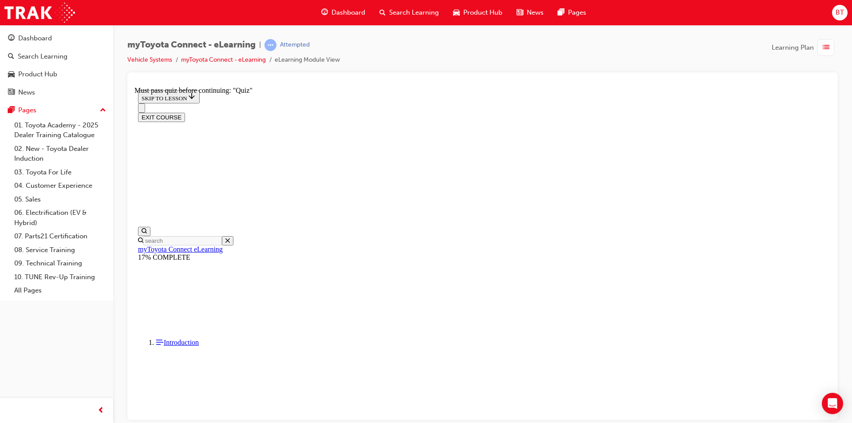
drag, startPoint x: 519, startPoint y: 281, endPoint x: 493, endPoint y: 277, distance: 25.6
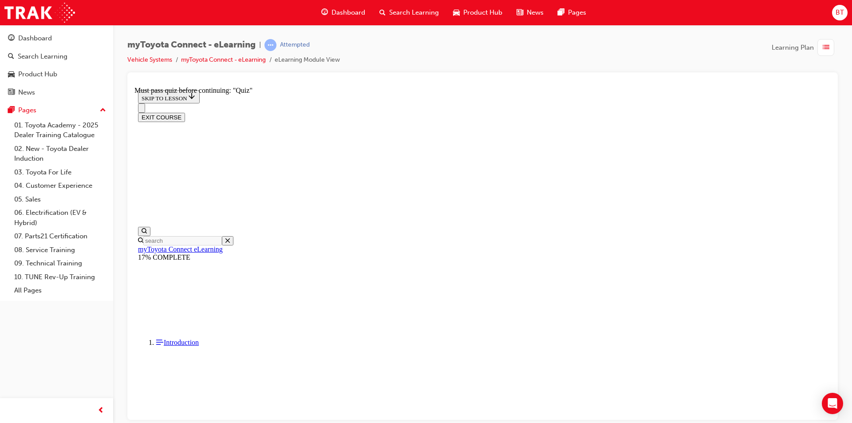
scroll to position [178, 0]
drag, startPoint x: 539, startPoint y: 240, endPoint x: 509, endPoint y: 238, distance: 29.3
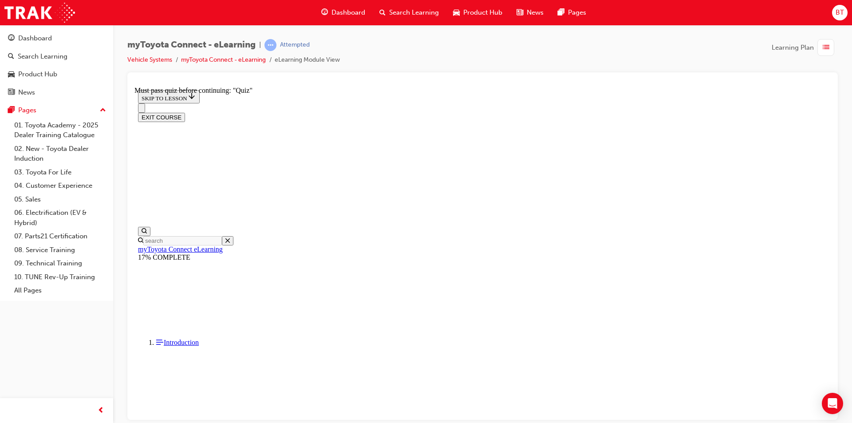
drag, startPoint x: 529, startPoint y: 243, endPoint x: 487, endPoint y: 220, distance: 47.7
drag, startPoint x: 535, startPoint y: 251, endPoint x: 466, endPoint y: 203, distance: 83.6
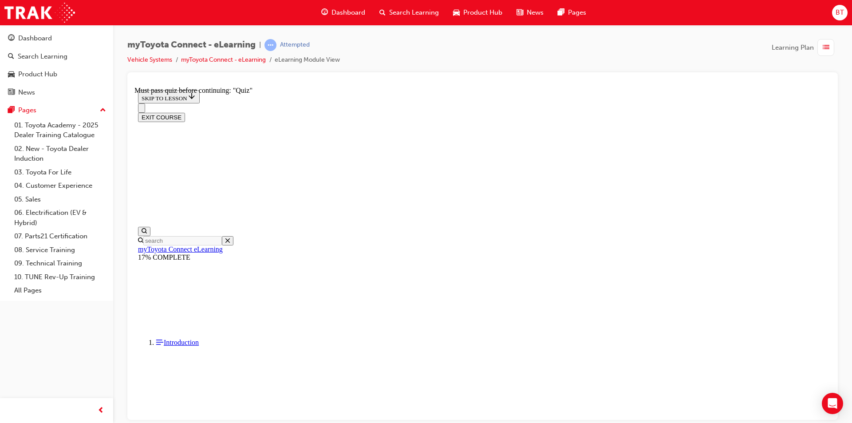
drag, startPoint x: 531, startPoint y: 250, endPoint x: 489, endPoint y: 217, distance: 53.0
drag, startPoint x: 524, startPoint y: 242, endPoint x: 462, endPoint y: 209, distance: 70.5
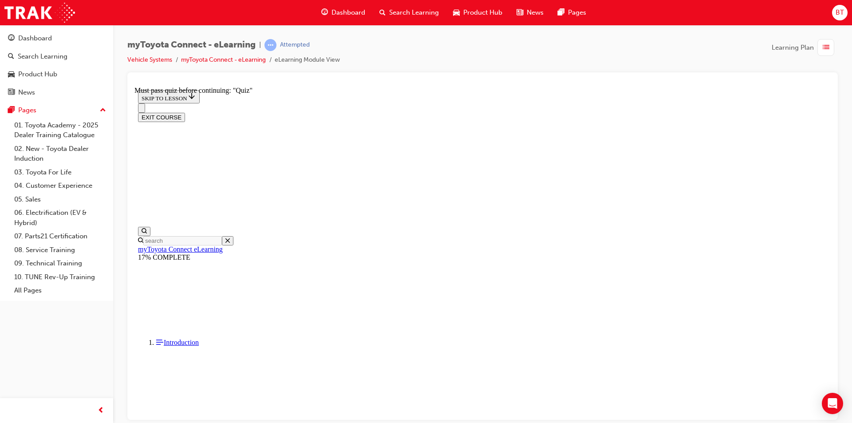
drag, startPoint x: 533, startPoint y: 157, endPoint x: 519, endPoint y: 162, distance: 14.9
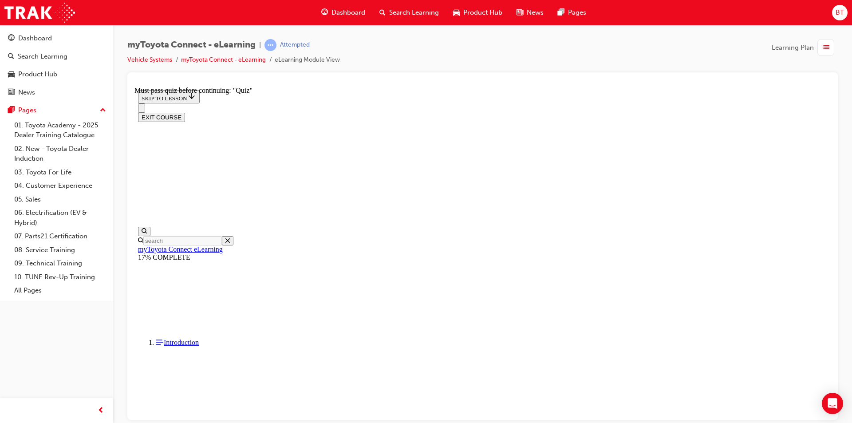
drag, startPoint x: 519, startPoint y: 166, endPoint x: 495, endPoint y: 160, distance: 24.8
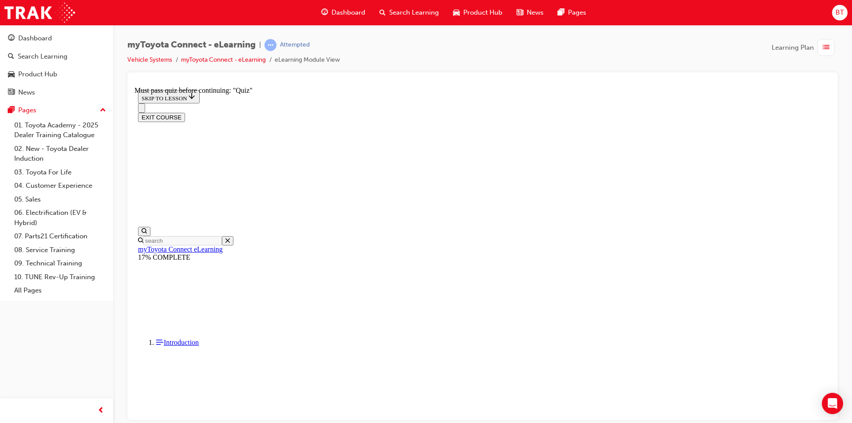
drag, startPoint x: 533, startPoint y: 203, endPoint x: 516, endPoint y: 214, distance: 20.1
drag, startPoint x: 518, startPoint y: 222, endPoint x: 506, endPoint y: 206, distance: 19.6
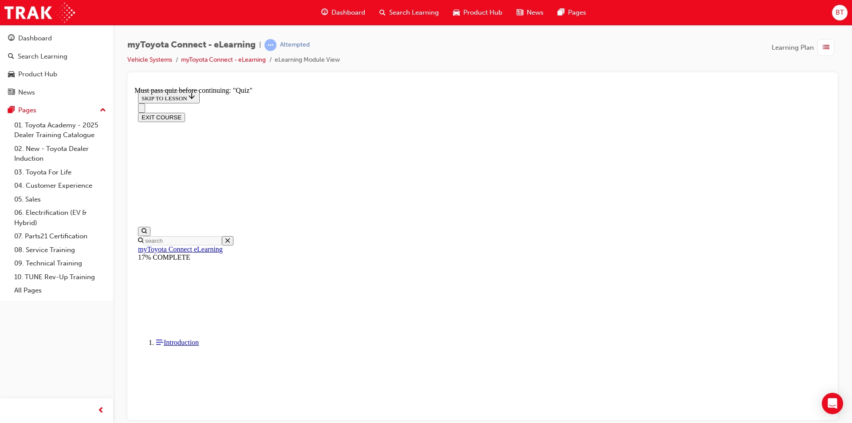
scroll to position [277, 0]
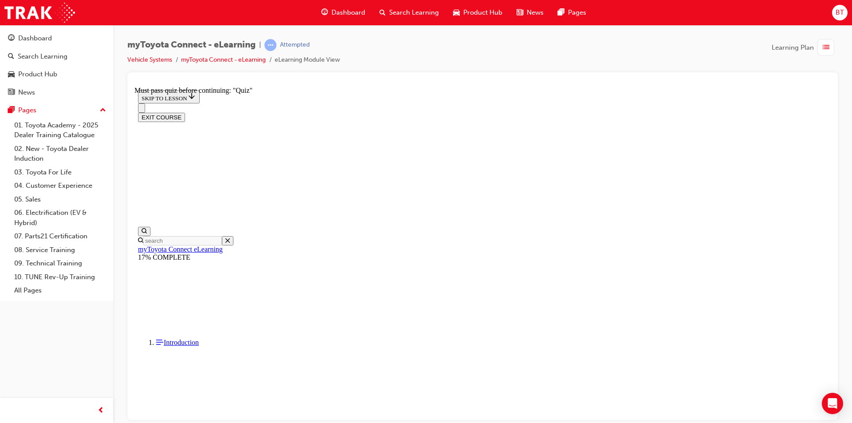
scroll to position [178, 0]
drag, startPoint x: 631, startPoint y: 328, endPoint x: 612, endPoint y: 317, distance: 22.0
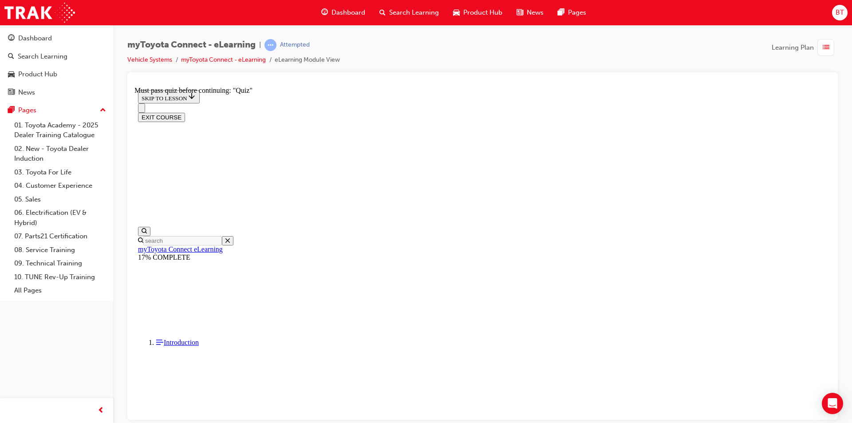
scroll to position [1551, 0]
drag, startPoint x: 519, startPoint y: 237, endPoint x: 511, endPoint y: 233, distance: 8.3
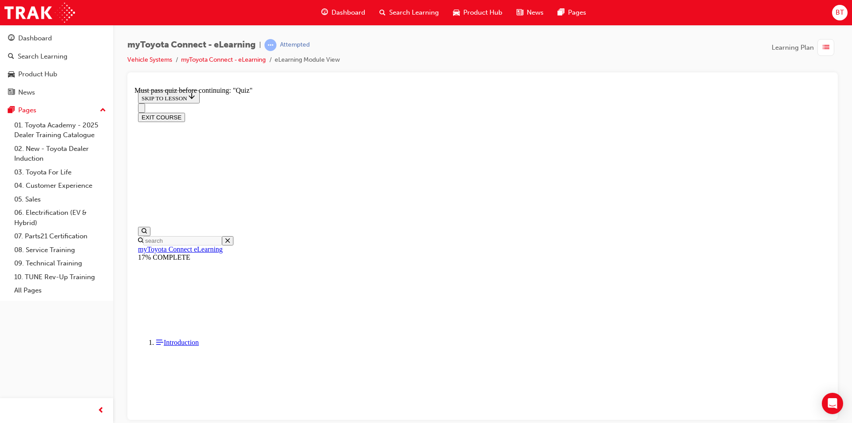
drag, startPoint x: 640, startPoint y: 261, endPoint x: 627, endPoint y: 294, distance: 34.9
drag, startPoint x: 554, startPoint y: 62, endPoint x: 523, endPoint y: 59, distance: 31.6
click at [523, 59] on div "myToyota Connect - eLearning | Attempted Vehicle Systems myToyota Connect - eLe…" at bounding box center [482, 55] width 711 height 33
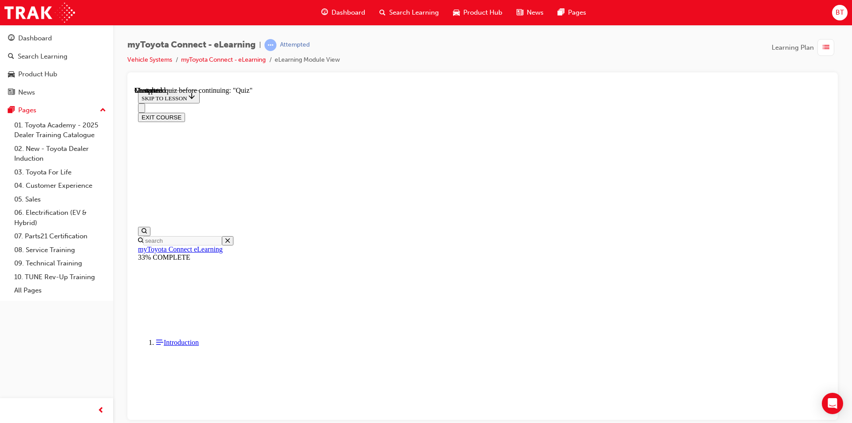
click at [521, 55] on div "myToyota Connect - eLearning | Attempted Vehicle Systems myToyota Connect - eLe…" at bounding box center [482, 55] width 711 height 33
drag, startPoint x: 616, startPoint y: 192, endPoint x: 591, endPoint y: 173, distance: 31.1
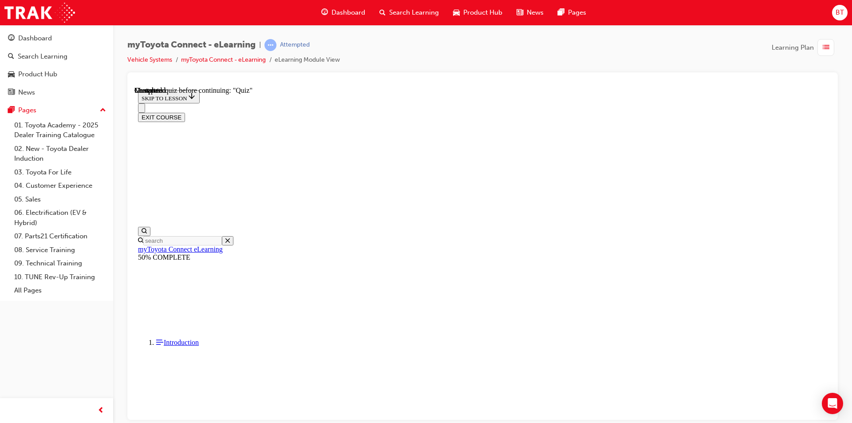
drag, startPoint x: 600, startPoint y: 181, endPoint x: 526, endPoint y: 192, distance: 74.5
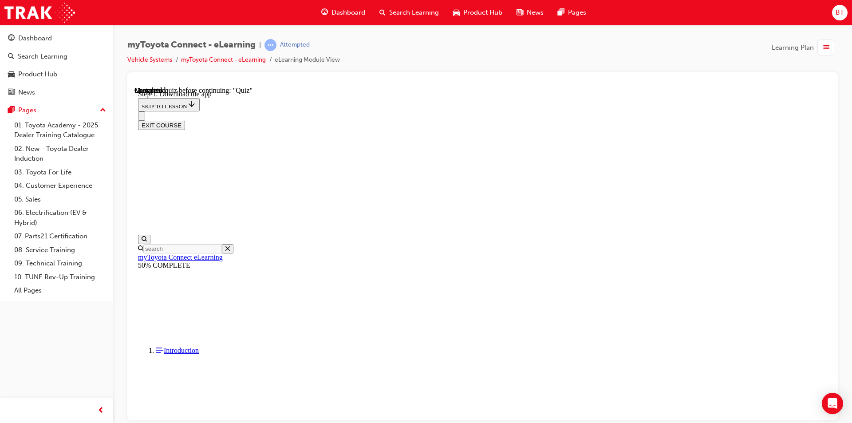
scroll to position [228, 0]
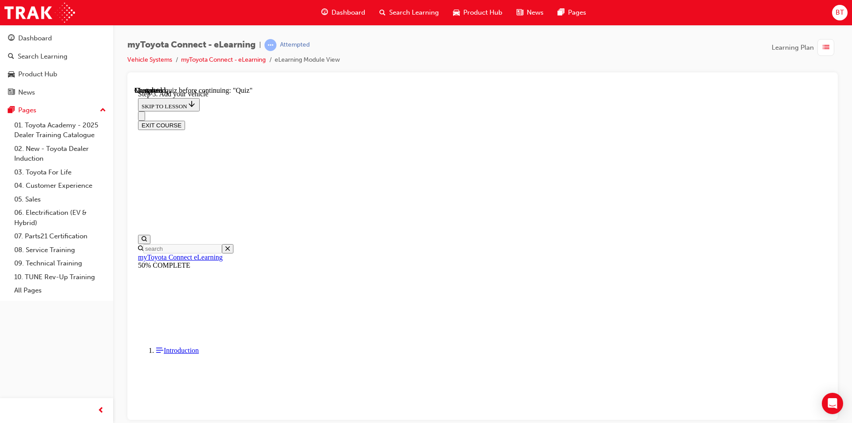
drag, startPoint x: 653, startPoint y: 246, endPoint x: 551, endPoint y: 243, distance: 101.7
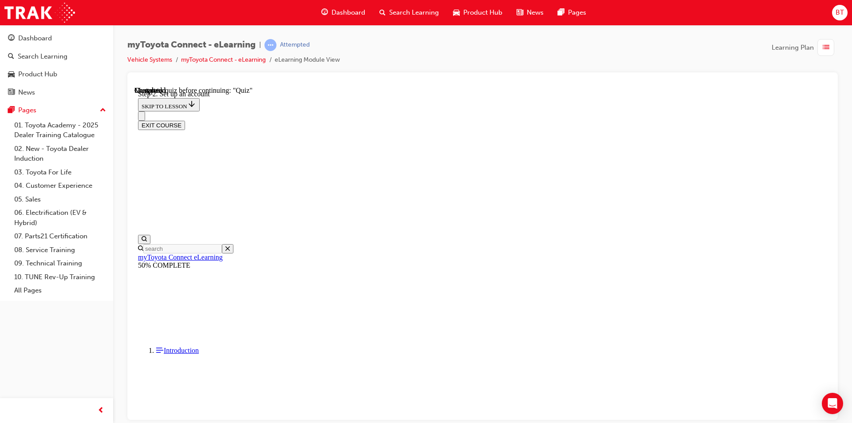
drag, startPoint x: 554, startPoint y: 255, endPoint x: 486, endPoint y: 196, distance: 90.0
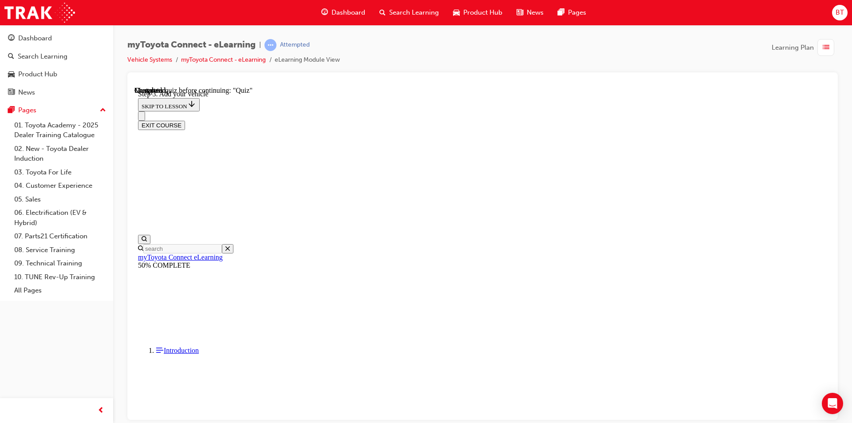
drag, startPoint x: 668, startPoint y: 287, endPoint x: 647, endPoint y: 287, distance: 20.9
drag, startPoint x: 647, startPoint y: 287, endPoint x: 599, endPoint y: 294, distance: 48.0
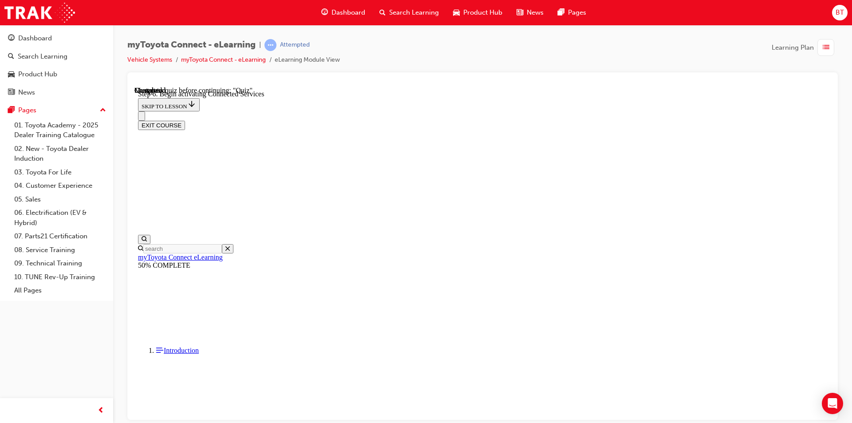
scroll to position [228, 0]
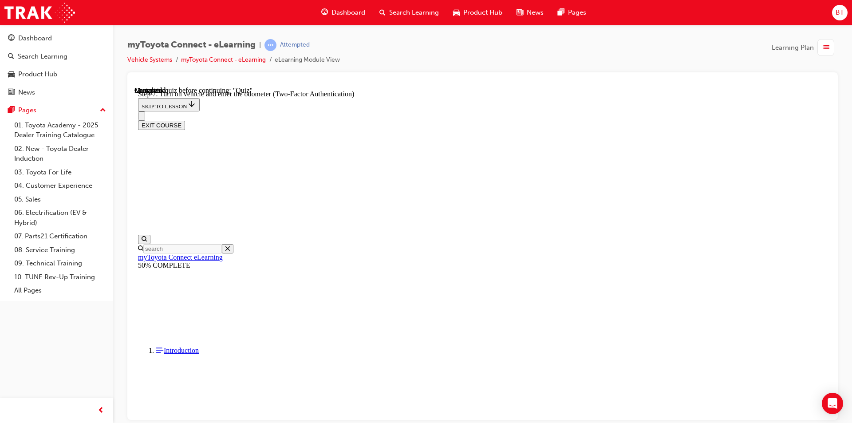
scroll to position [273, 0]
drag, startPoint x: 663, startPoint y: 283, endPoint x: 623, endPoint y: 278, distance: 39.9
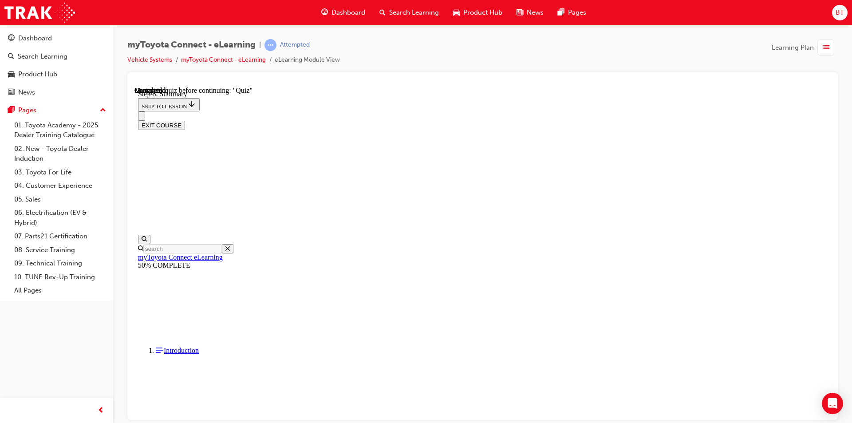
scroll to position [362, 0]
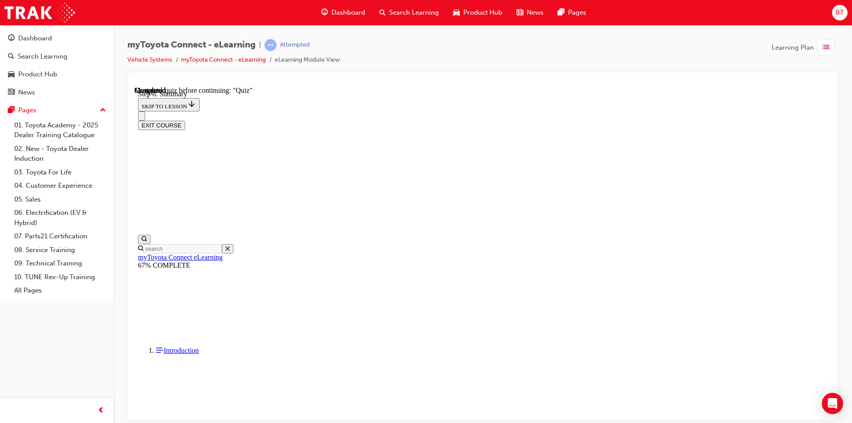
scroll to position [741, 0]
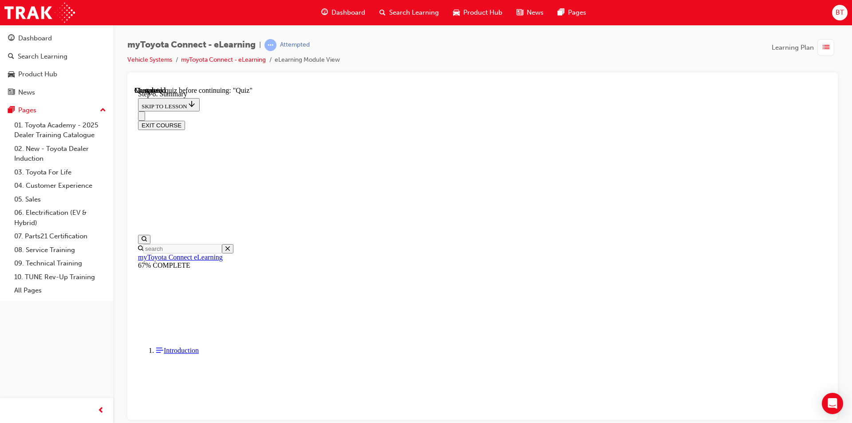
drag, startPoint x: 537, startPoint y: 188, endPoint x: 504, endPoint y: 190, distance: 32.9
drag, startPoint x: 492, startPoint y: 211, endPoint x: 552, endPoint y: 213, distance: 59.5
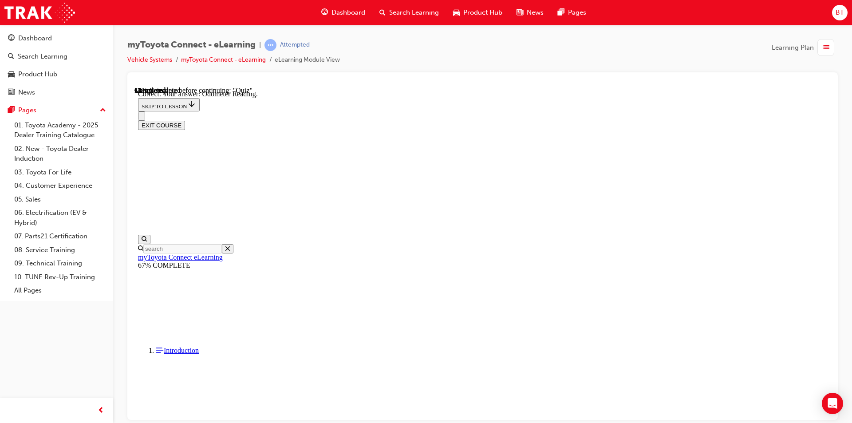
scroll to position [27, 0]
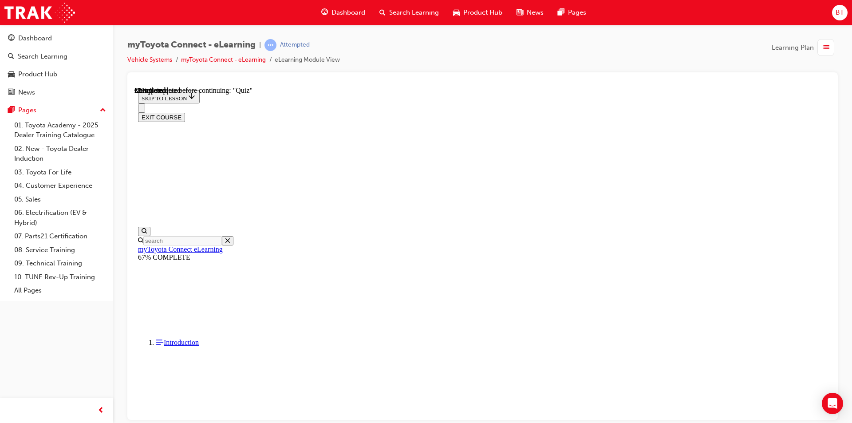
drag, startPoint x: 569, startPoint y: 234, endPoint x: 521, endPoint y: 230, distance: 47.7
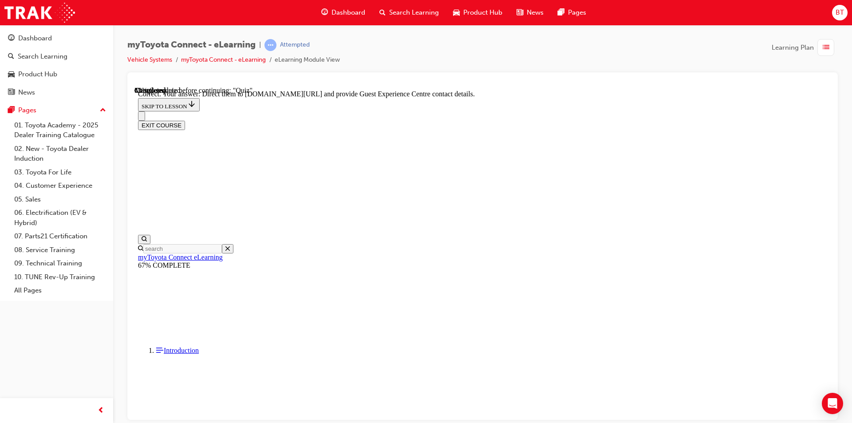
scroll to position [166, 0]
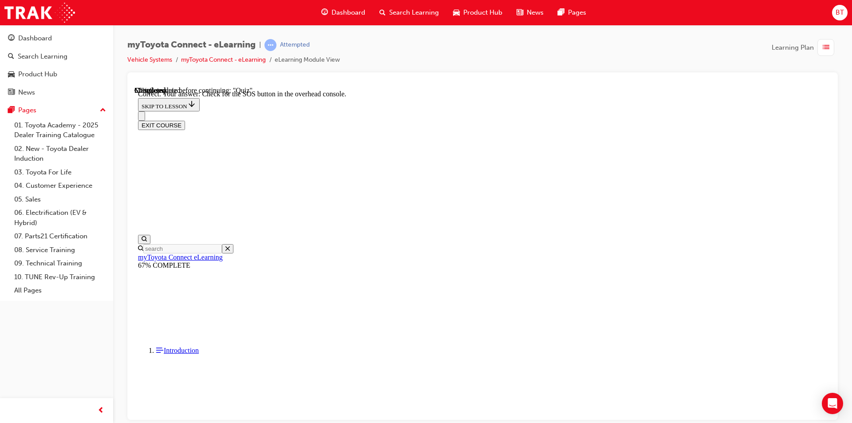
scroll to position [122, 0]
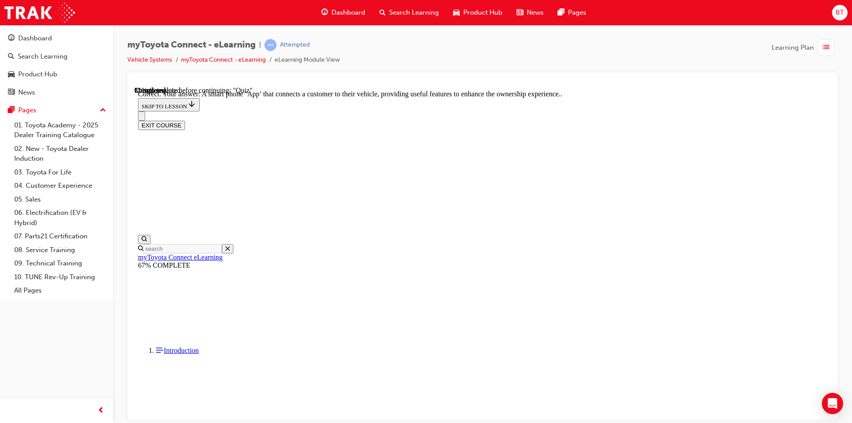
scroll to position [149, 0]
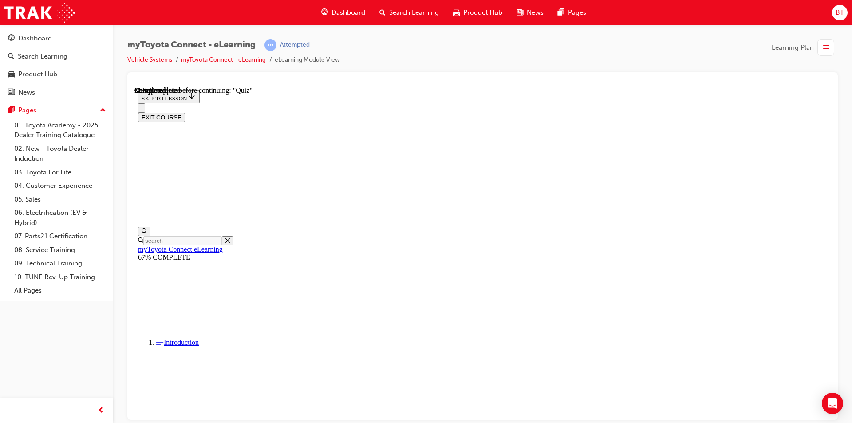
scroll to position [27, 0]
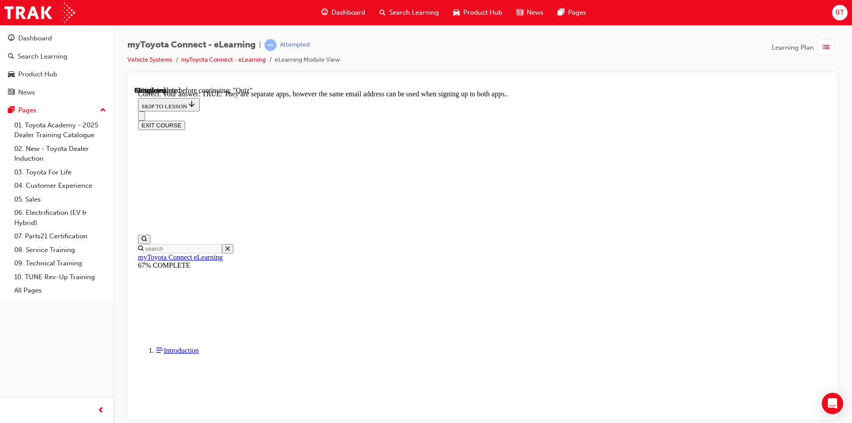
scroll to position [89, 0]
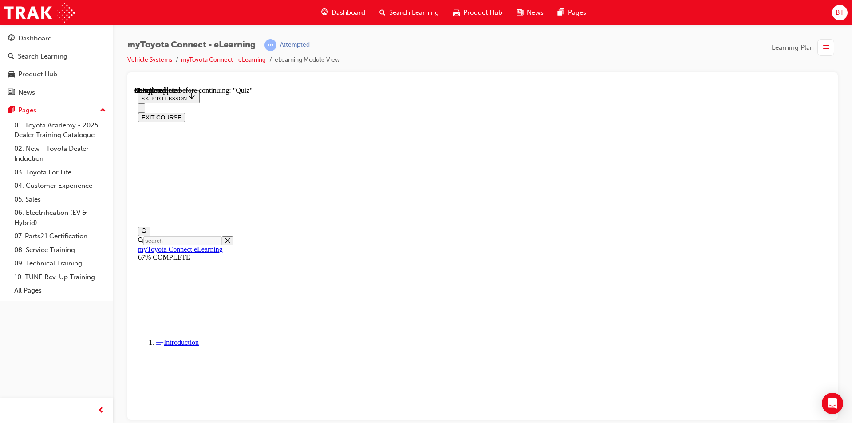
scroll to position [27, 0]
drag, startPoint x: 578, startPoint y: 230, endPoint x: 537, endPoint y: 213, distance: 44.2
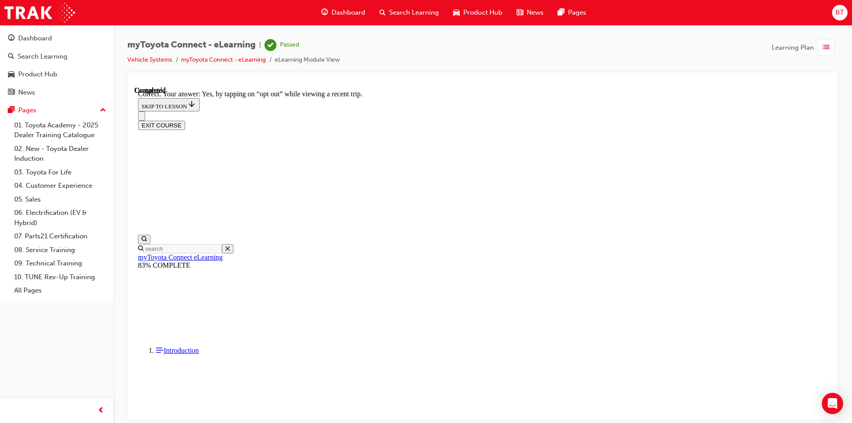
scroll to position [87, 0]
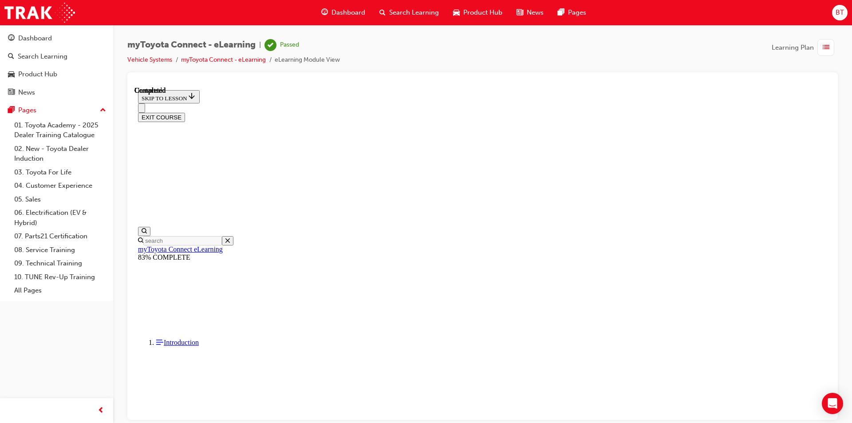
scroll to position [149, 0]
click at [185, 112] on button "EXIT COURSE" at bounding box center [161, 116] width 47 height 9
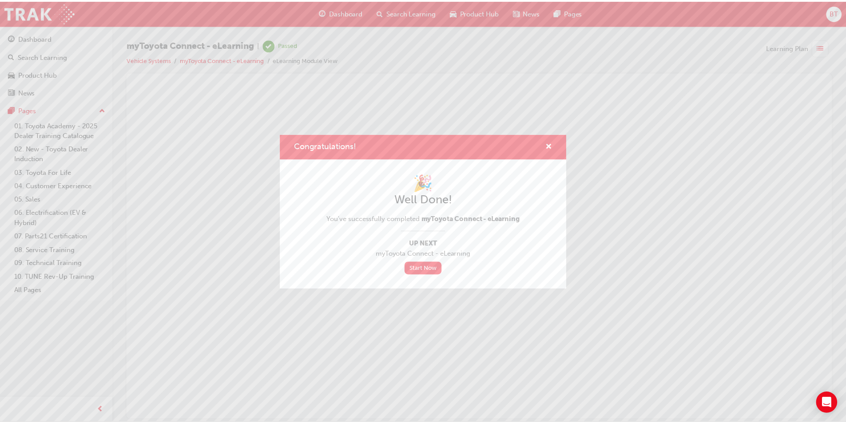
scroll to position [0, 0]
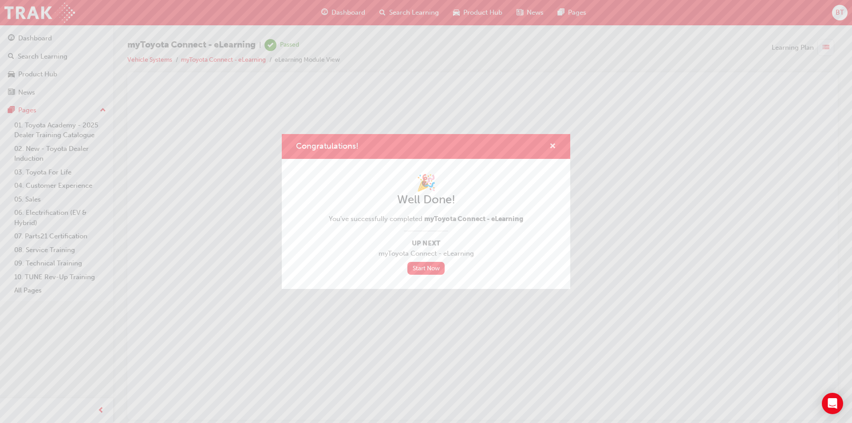
click at [551, 143] on span "cross-icon" at bounding box center [553, 147] width 7 height 8
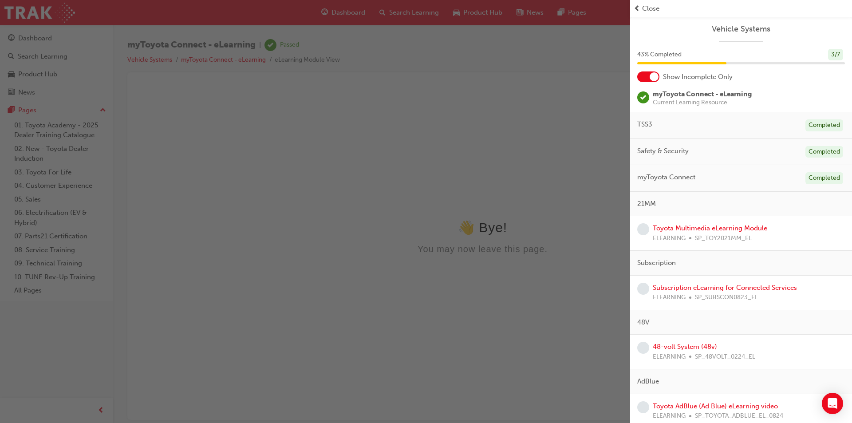
drag, startPoint x: 473, startPoint y: 96, endPoint x: 410, endPoint y: 40, distance: 83.9
click at [471, 91] on div "button" at bounding box center [315, 211] width 630 height 423
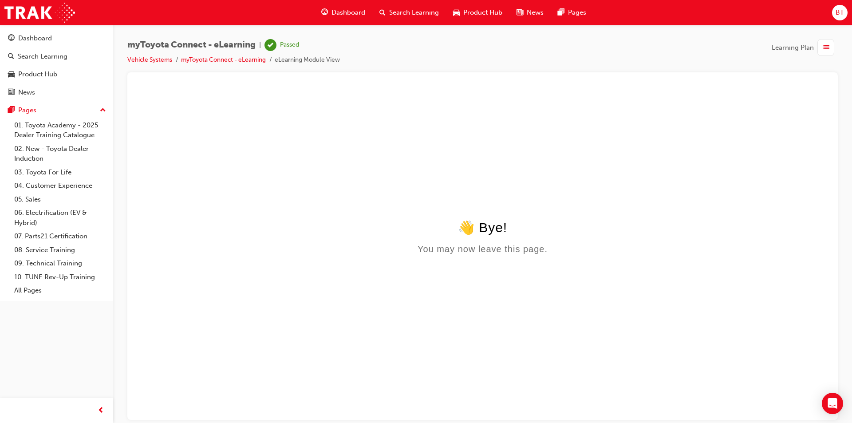
click at [349, 11] on span "Dashboard" at bounding box center [349, 13] width 34 height 10
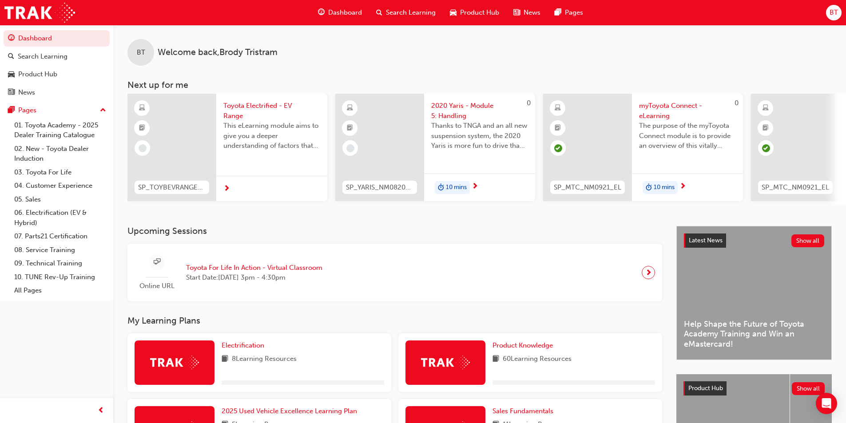
scroll to position [222, 0]
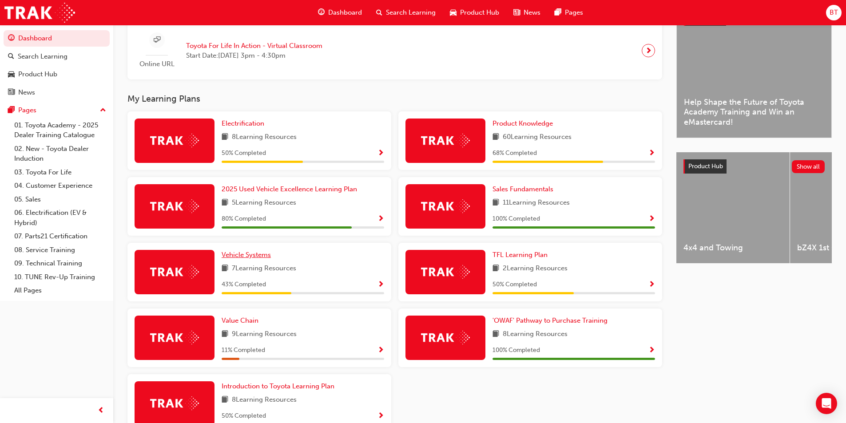
click at [240, 259] on span "Vehicle Systems" at bounding box center [246, 255] width 49 height 8
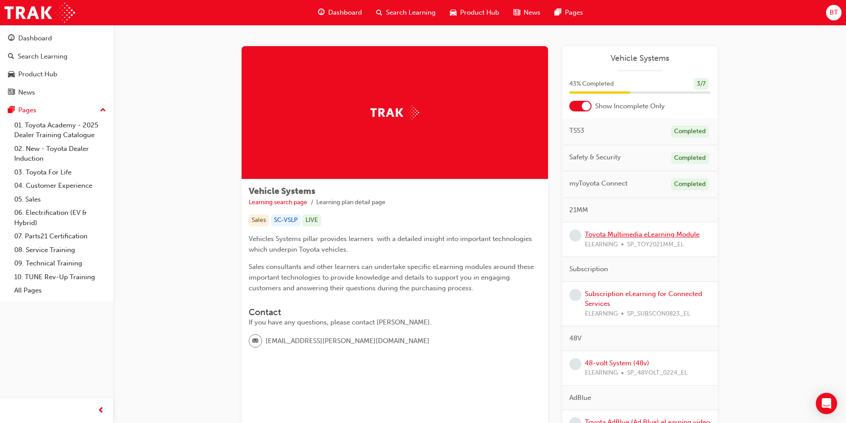
click at [632, 233] on link "Toyota Multimedia eLearning Module" at bounding box center [642, 234] width 115 height 8
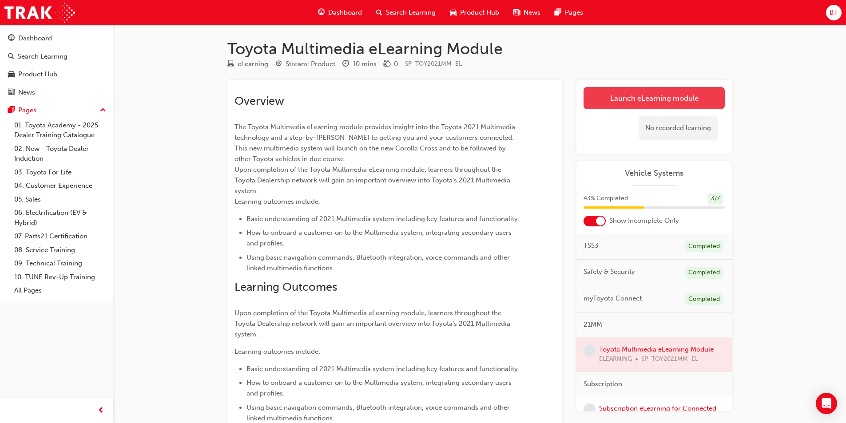
click at [621, 101] on link "Launch eLearning module" at bounding box center [653, 98] width 141 height 22
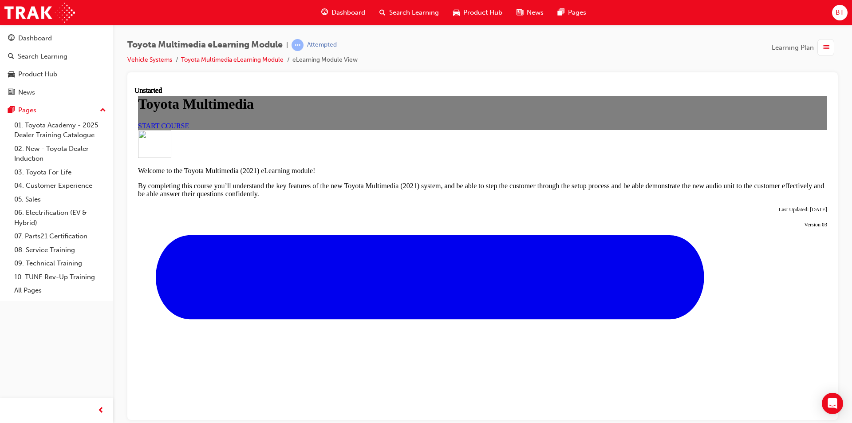
click at [367, 130] on div "START COURSE" at bounding box center [482, 126] width 689 height 8
click at [189, 129] on span "START COURSE" at bounding box center [163, 126] width 51 height 8
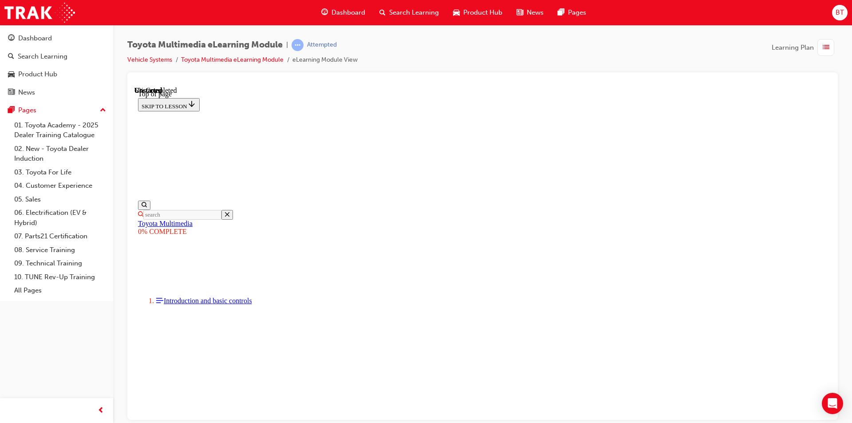
scroll to position [160, 0]
drag, startPoint x: 525, startPoint y: 326, endPoint x: 472, endPoint y: 306, distance: 56.9
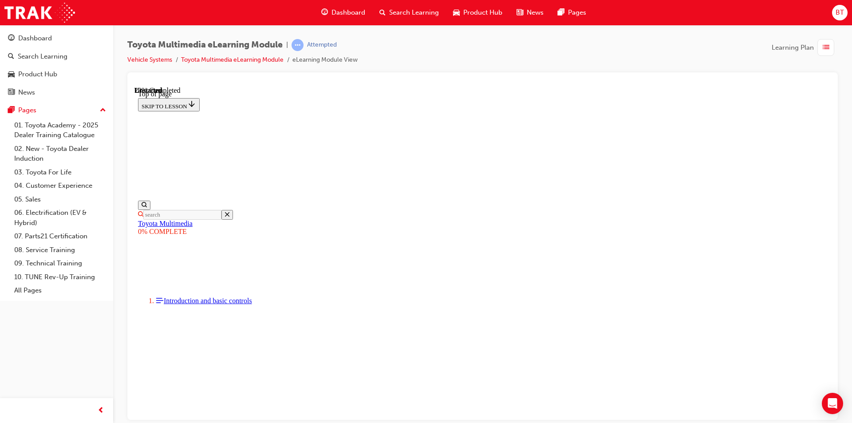
drag, startPoint x: 491, startPoint y: 277, endPoint x: 376, endPoint y: 264, distance: 115.7
drag, startPoint x: 491, startPoint y: 299, endPoint x: 462, endPoint y: 289, distance: 31.0
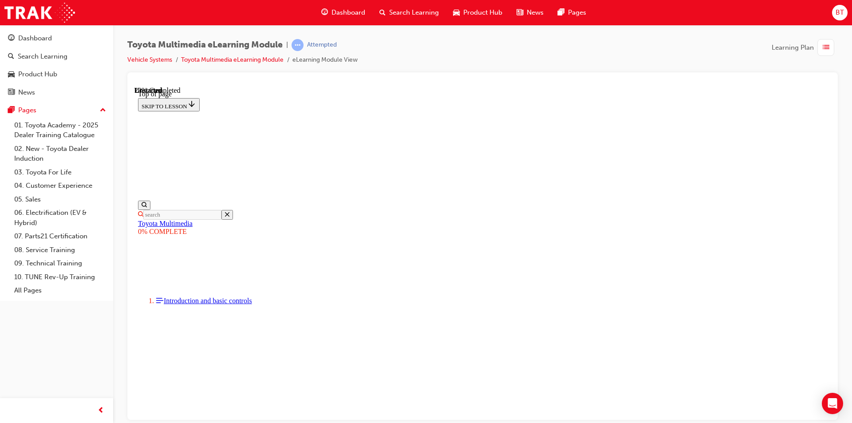
drag, startPoint x: 526, startPoint y: 396, endPoint x: 484, endPoint y: 376, distance: 46.9
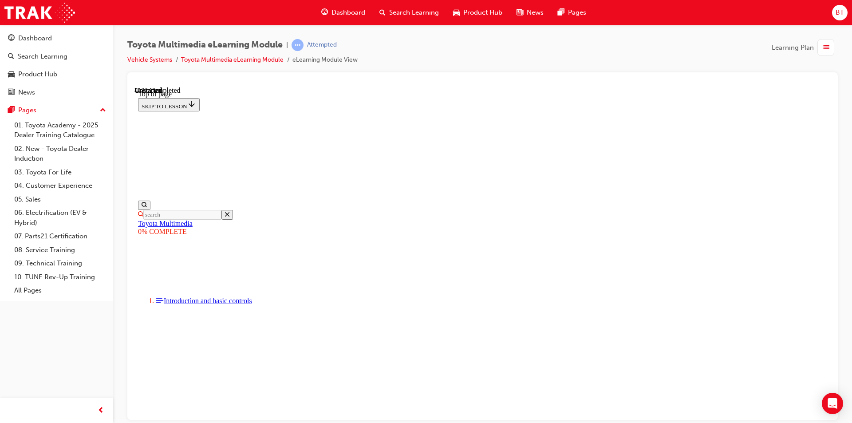
drag, startPoint x: 499, startPoint y: 400, endPoint x: 489, endPoint y: 400, distance: 9.8
drag, startPoint x: 546, startPoint y: 396, endPoint x: 513, endPoint y: 396, distance: 33.7
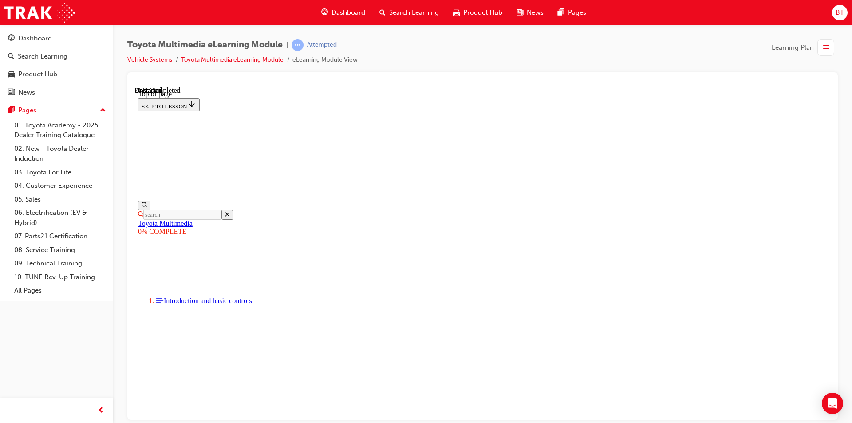
drag, startPoint x: 513, startPoint y: 396, endPoint x: 479, endPoint y: 394, distance: 33.3
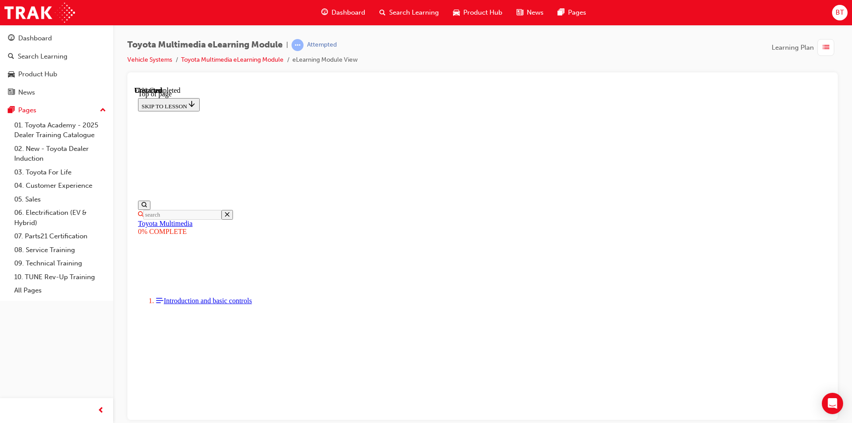
drag, startPoint x: 612, startPoint y: 246, endPoint x: 552, endPoint y: 235, distance: 61.5
drag, startPoint x: 551, startPoint y: 235, endPoint x: 507, endPoint y: 234, distance: 44.9
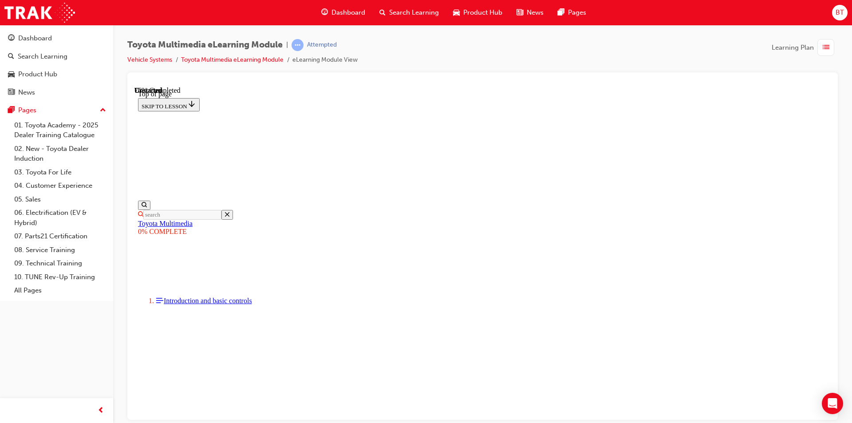
drag, startPoint x: 479, startPoint y: 232, endPoint x: 432, endPoint y: 213, distance: 50.5
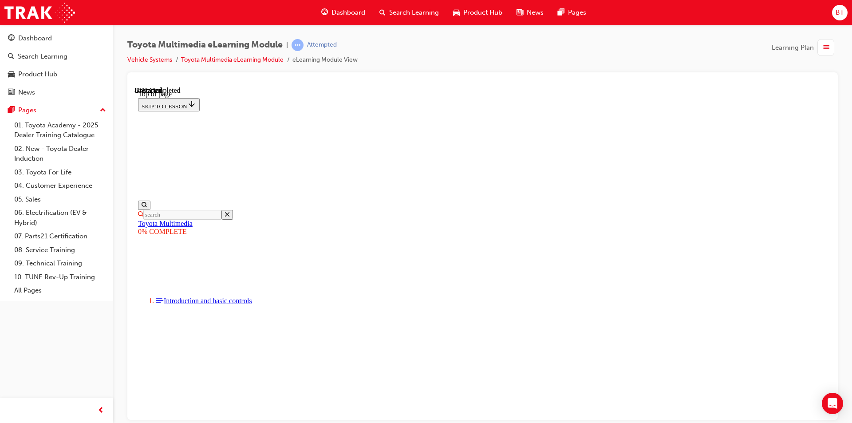
scroll to position [2994, 0]
drag, startPoint x: 574, startPoint y: 278, endPoint x: 497, endPoint y: 260, distance: 79.5
drag, startPoint x: 515, startPoint y: 268, endPoint x: 486, endPoint y: 257, distance: 31.6
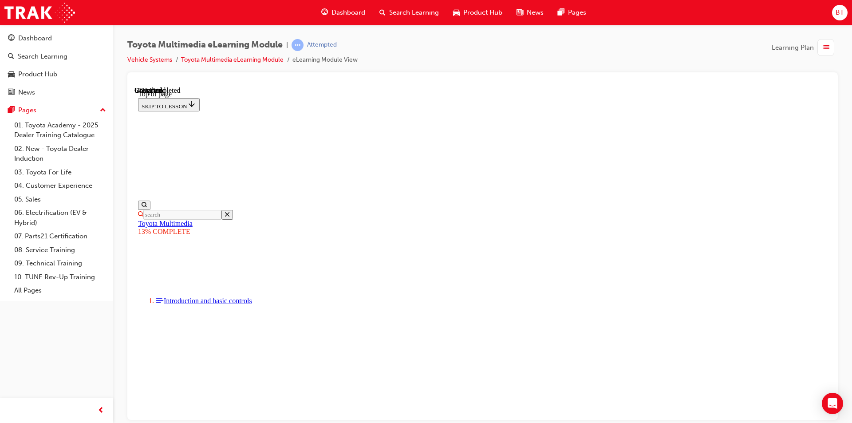
scroll to position [238, 0]
drag, startPoint x: 544, startPoint y: 296, endPoint x: 509, endPoint y: 280, distance: 38.5
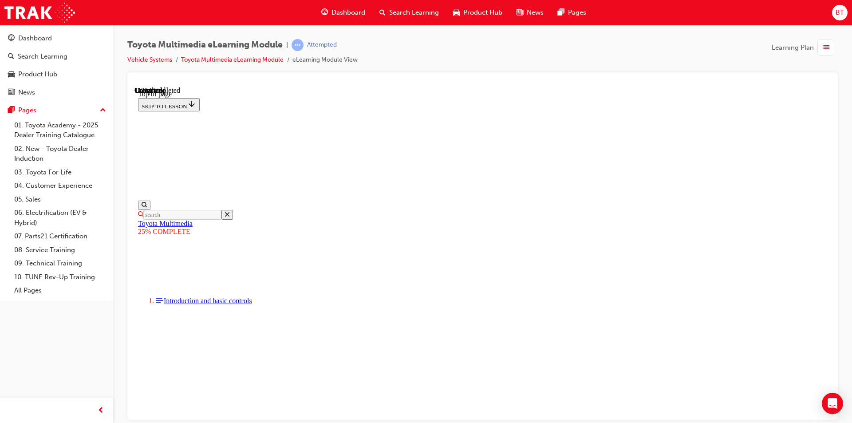
scroll to position [0, 0]
drag, startPoint x: 496, startPoint y: 241, endPoint x: 471, endPoint y: 236, distance: 25.9
drag, startPoint x: 483, startPoint y: 249, endPoint x: 448, endPoint y: 234, distance: 37.8
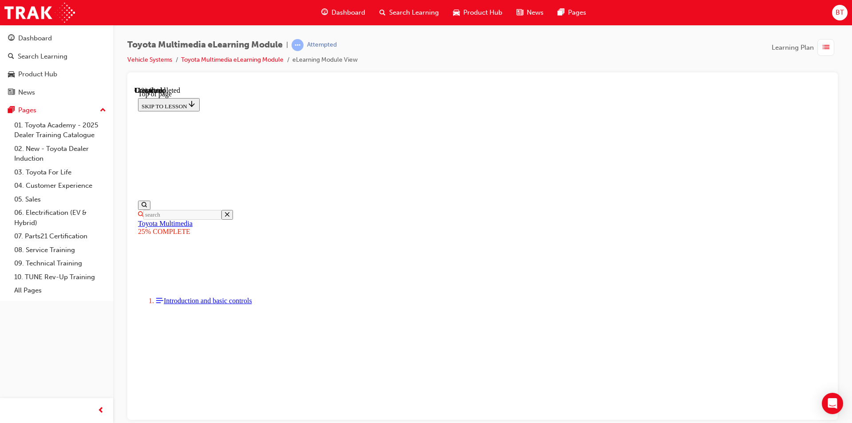
drag, startPoint x: 589, startPoint y: 381, endPoint x: 552, endPoint y: 356, distance: 44.7
drag, startPoint x: 552, startPoint y: 356, endPoint x: 523, endPoint y: 341, distance: 33.0
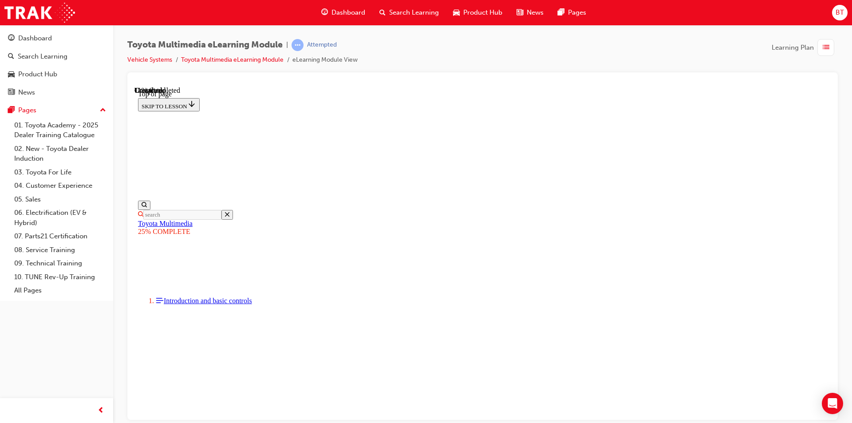
drag, startPoint x: 637, startPoint y: 296, endPoint x: 512, endPoint y: 242, distance: 135.6
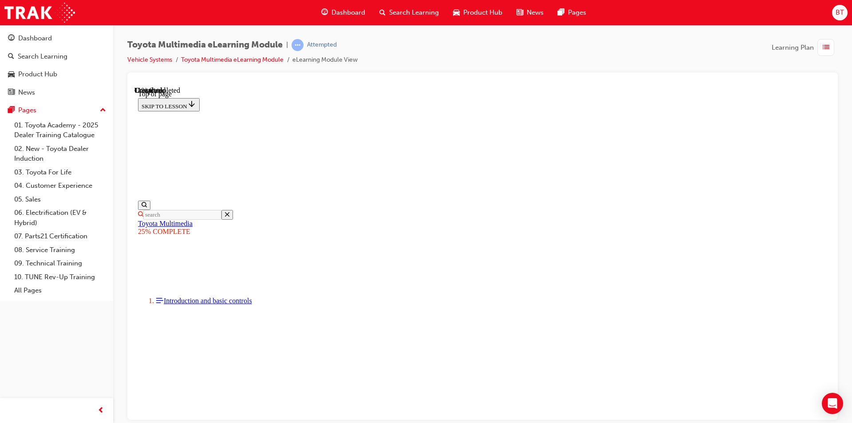
drag, startPoint x: 610, startPoint y: 292, endPoint x: 598, endPoint y: 295, distance: 12.8
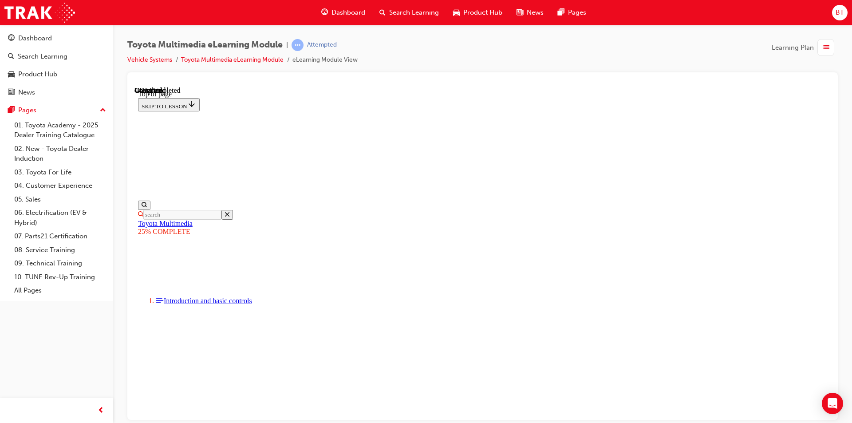
drag, startPoint x: 588, startPoint y: 293, endPoint x: 565, endPoint y: 290, distance: 22.9
drag, startPoint x: 559, startPoint y: 293, endPoint x: 408, endPoint y: 216, distance: 170.0
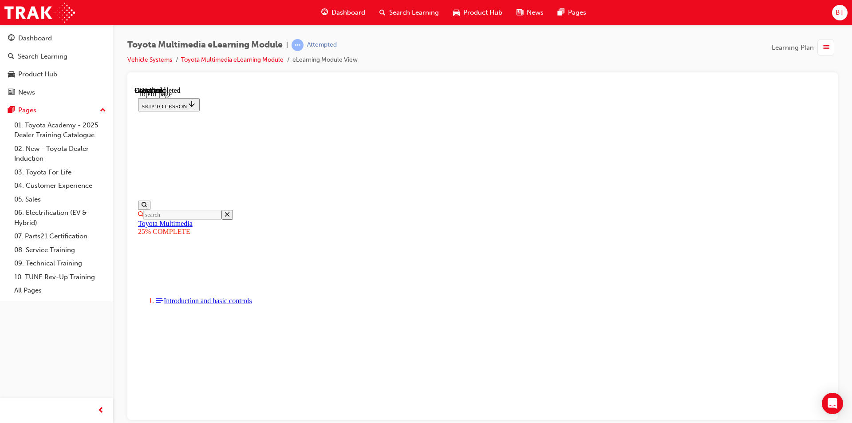
drag, startPoint x: 508, startPoint y: 224, endPoint x: 503, endPoint y: 222, distance: 6.2
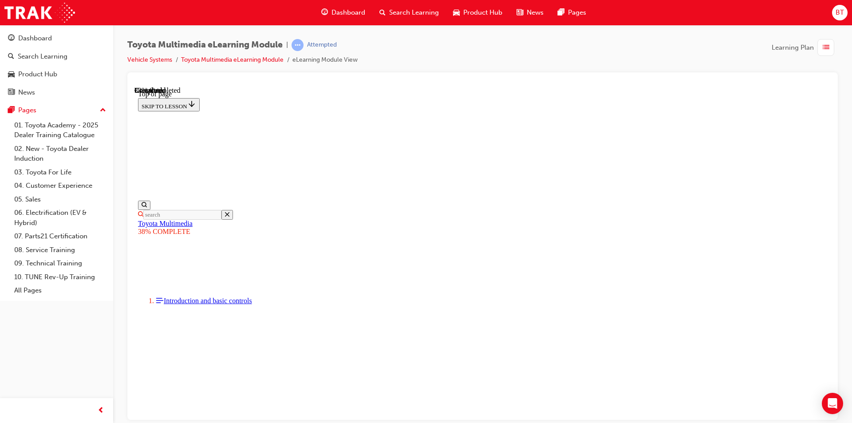
drag, startPoint x: 720, startPoint y: 336, endPoint x: 753, endPoint y: 334, distance: 32.9
drag, startPoint x: 709, startPoint y: 358, endPoint x: 563, endPoint y: 326, distance: 149.0
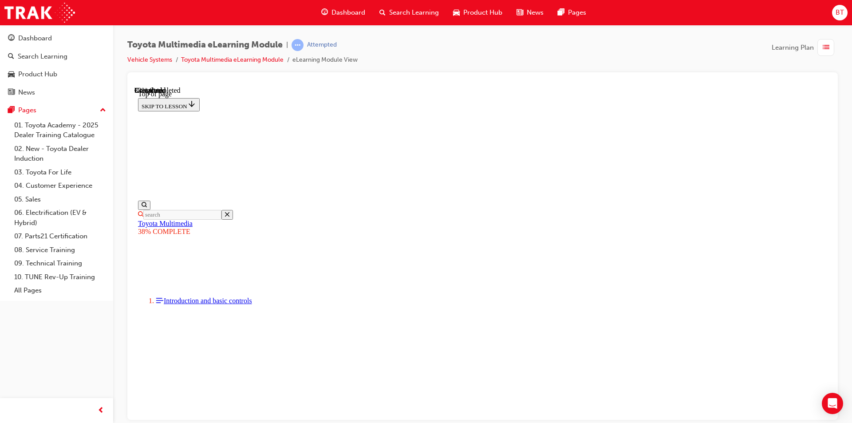
drag, startPoint x: 565, startPoint y: 249, endPoint x: 524, endPoint y: 234, distance: 44.0
drag, startPoint x: 524, startPoint y: 239, endPoint x: 557, endPoint y: 252, distance: 35.1
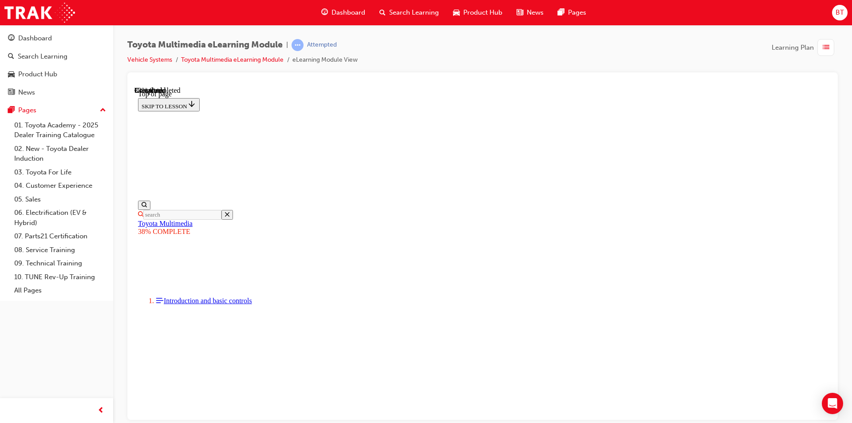
scroll to position [293, 0]
drag, startPoint x: 460, startPoint y: 77, endPoint x: 434, endPoint y: 59, distance: 31.6
click at [434, 59] on div "Toyota Multimedia eLearning Module | Attempted Vehicle Systems Toyota Multimedi…" at bounding box center [482, 55] width 711 height 33
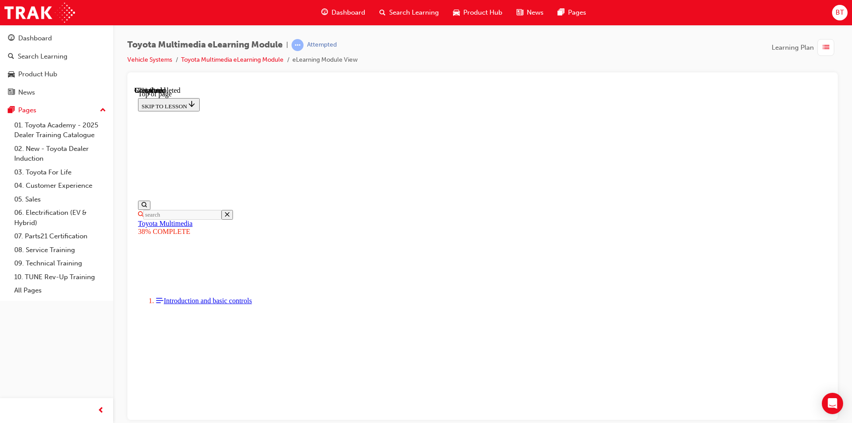
scroll to position [741, 0]
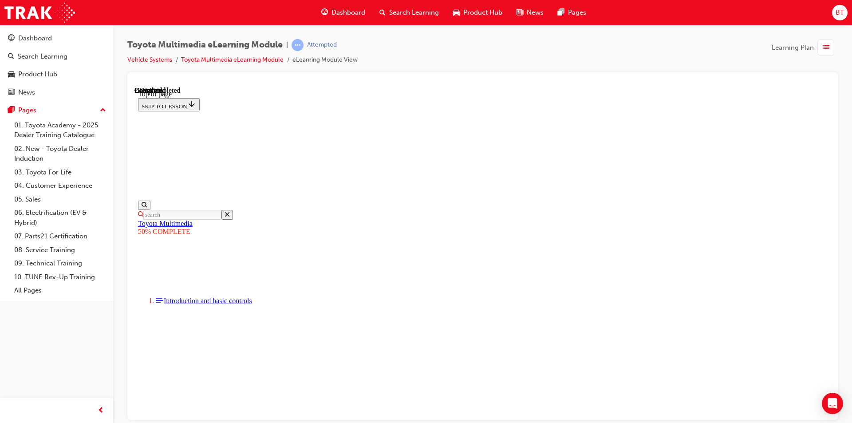
drag, startPoint x: 670, startPoint y: 50, endPoint x: 643, endPoint y: 50, distance: 27.5
click at [643, 50] on div "Toyota Multimedia eLearning Module | Attempted Vehicle Systems Toyota Multimedi…" at bounding box center [482, 55] width 711 height 33
click at [640, 52] on div "Toyota Multimedia eLearning Module | Attempted Vehicle Systems Toyota Multimedi…" at bounding box center [482, 55] width 711 height 33
drag, startPoint x: 620, startPoint y: 257, endPoint x: 585, endPoint y: 230, distance: 44.5
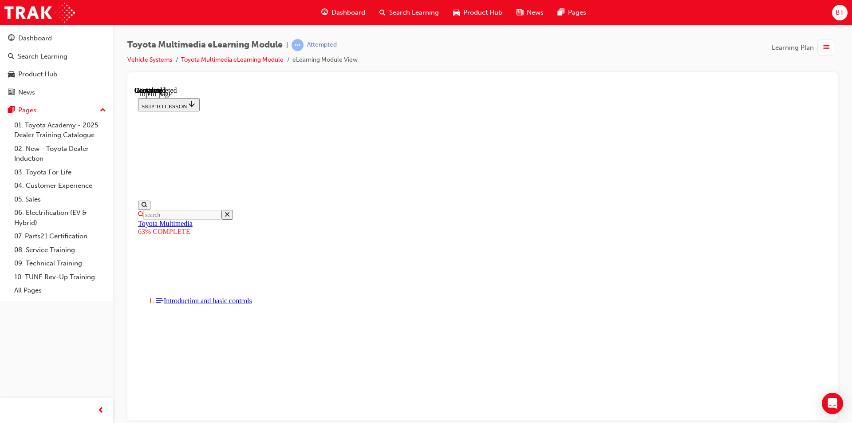
drag, startPoint x: 508, startPoint y: 365, endPoint x: 457, endPoint y: 334, distance: 59.6
drag, startPoint x: 503, startPoint y: 344, endPoint x: 477, endPoint y: 314, distance: 39.4
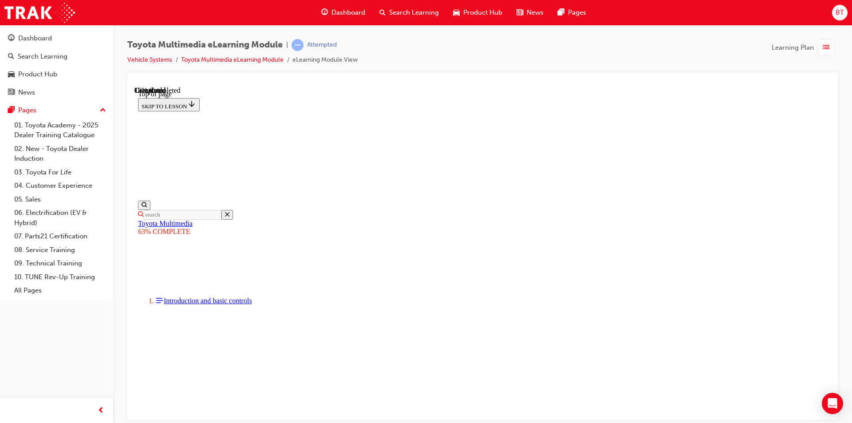
scroll to position [382, 0]
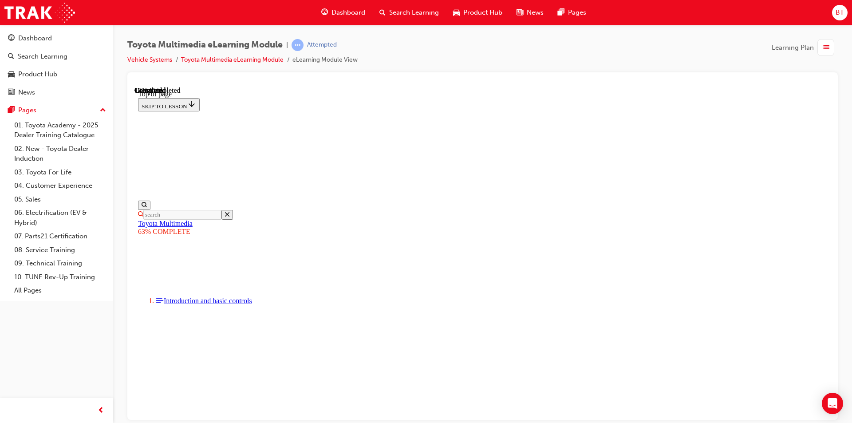
drag, startPoint x: 646, startPoint y: 288, endPoint x: 606, endPoint y: 283, distance: 40.3
drag, startPoint x: 605, startPoint y: 309, endPoint x: 565, endPoint y: 279, distance: 49.8
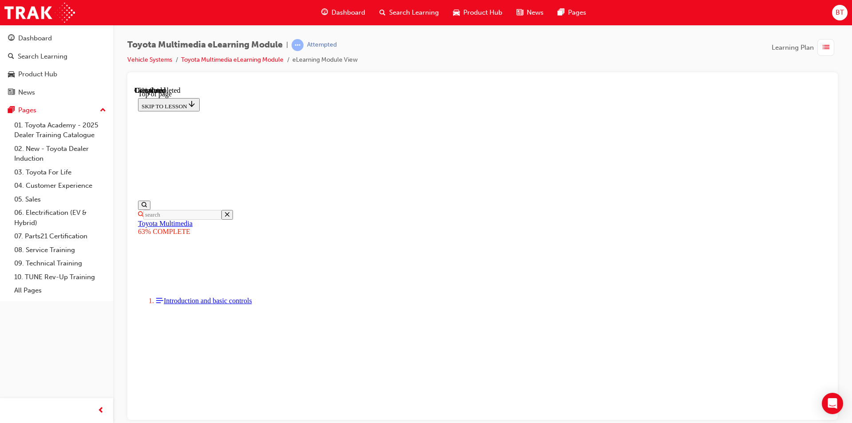
scroll to position [328, 0]
